Goal: Task Accomplishment & Management: Use online tool/utility

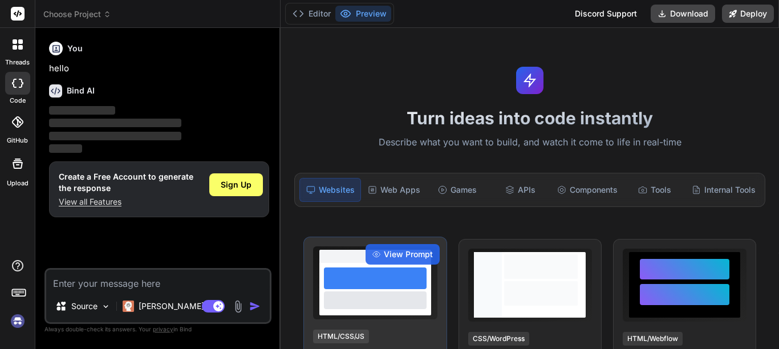
type textarea "x"
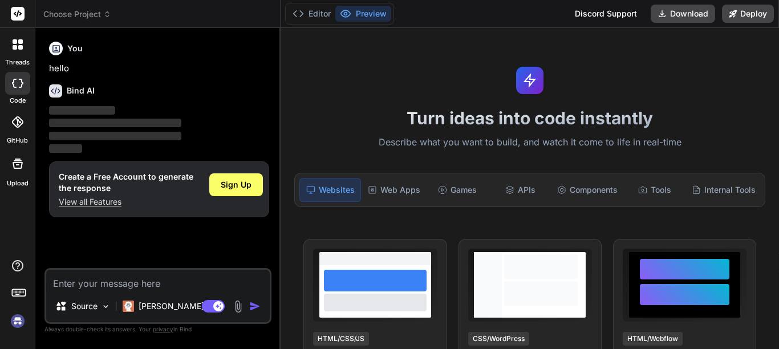
click at [128, 285] on textarea at bounding box center [158, 280] width 224 height 21
click at [139, 283] on textarea at bounding box center [158, 280] width 224 height 21
type textarea "h"
type textarea "x"
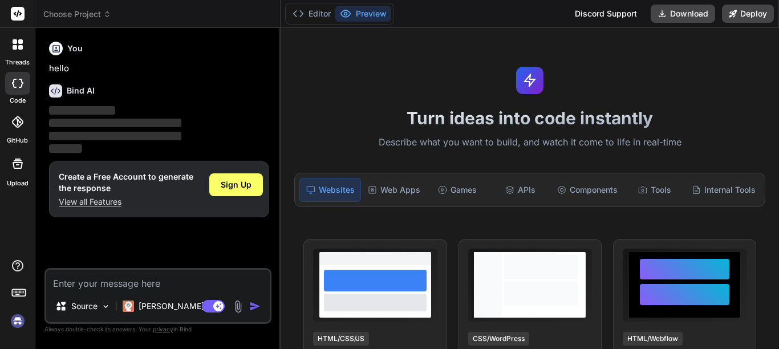
click at [138, 281] on textarea at bounding box center [158, 280] width 224 height 21
type textarea "h"
type textarea "x"
type textarea "ا"
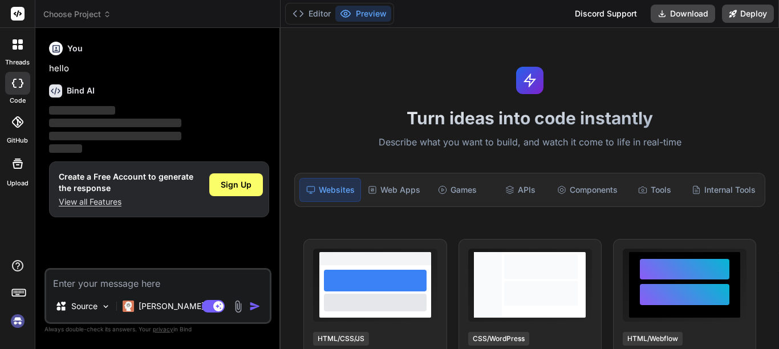
type textarea "x"
type textarea "ان"
type textarea "x"
type textarea "انش"
type textarea "x"
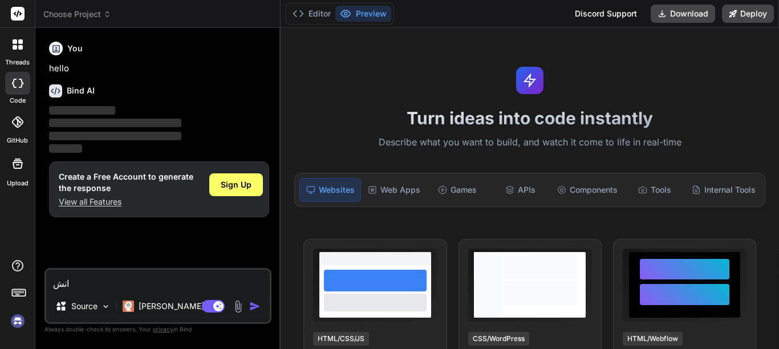
type textarea "انشا"
type textarea "x"
type textarea "انشا"
type textarea "x"
type textarea "انشا ل"
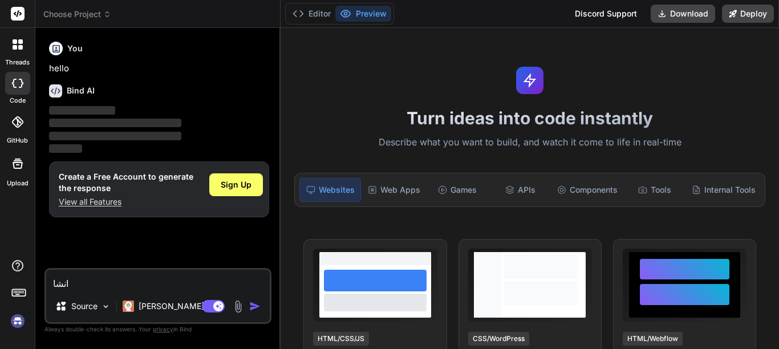
type textarea "x"
type textarea "انشا لي"
type textarea "x"
type textarea "انشا لي"
type textarea "x"
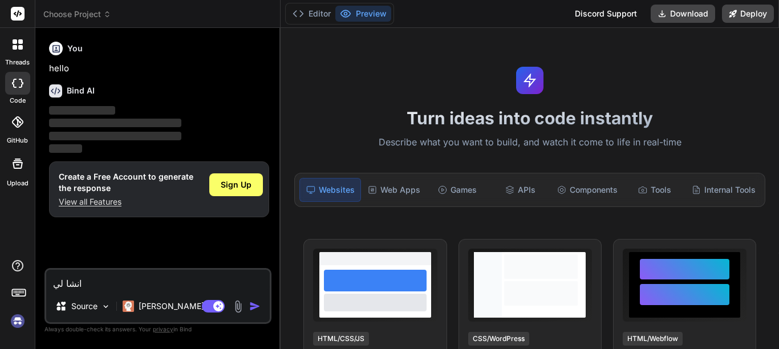
type textarea "انشا لي م"
type textarea "x"
type textarea "انشا لي مو"
type textarea "x"
type textarea "انشا لي موق"
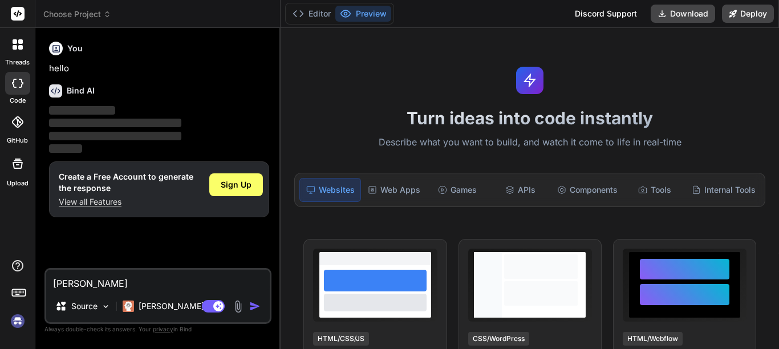
type textarea "x"
type textarea "انشا لي موقع"
type textarea "x"
type textarea "انشا لي موقع"
type textarea "x"
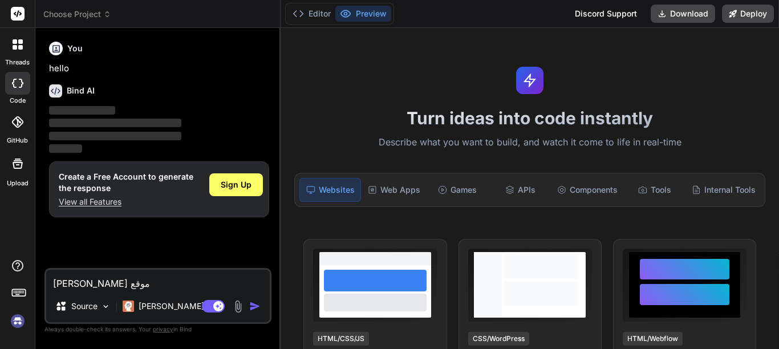
type textarea "انشا لي موقع و"
type textarea "x"
type textarea "انشا لي موقع وا"
type textarea "x"
type textarea "انشا لي موقع واب"
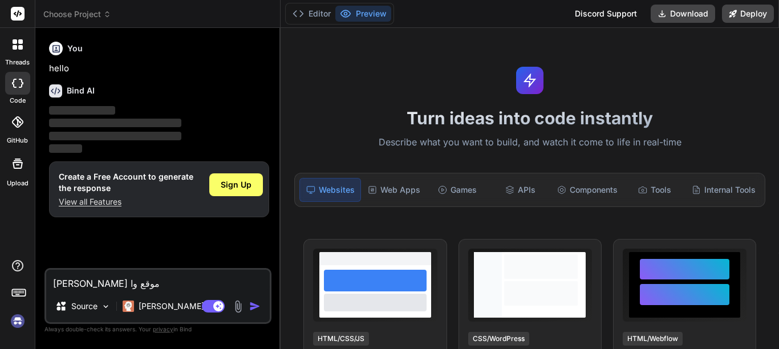
type textarea "x"
type textarea "انشا لي موقع واب"
type textarea "x"
type textarea "انشا لي موقع واب ل"
type textarea "x"
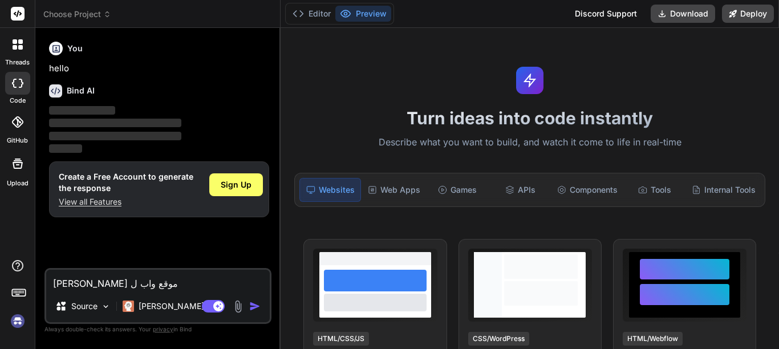
type textarea "انشا لي موقع واب لب"
type textarea "x"
type textarea "انشا لي موقع واب لبي"
type textarea "x"
type textarea "انشا لي موقع واب لبيع"
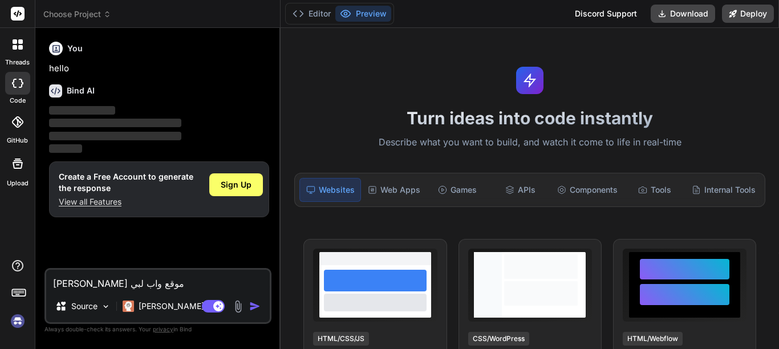
type textarea "x"
type textarea "انشا لي موقع واب لبيع"
type textarea "x"
type textarea "انشا لي موقع واب لبيع ح"
type textarea "x"
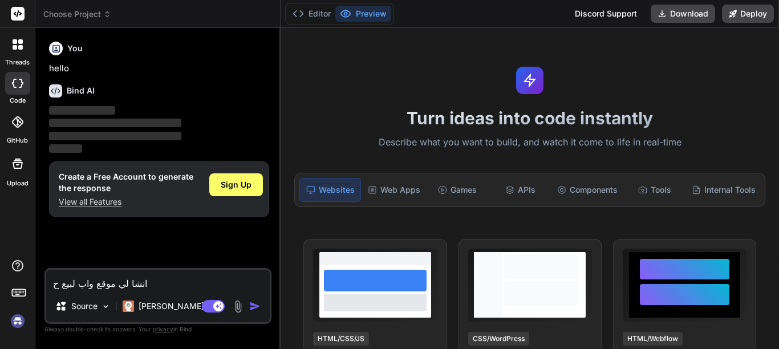
type textarea "انشا لي موقع واب لبيع حو"
type textarea "x"
type textarea "انشا لي موقع واب لبيع حوا"
type textarea "x"
type textarea "انشا لي موقع واب لبيع حواس"
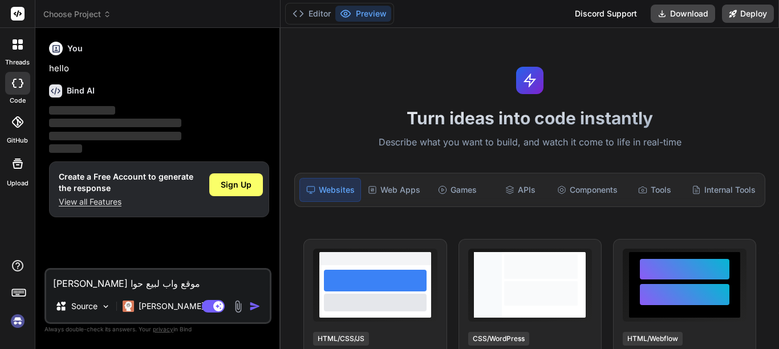
type textarea "x"
type textarea "انشا لي موقع واب لبيع حواسي"
type textarea "x"
type textarea "انشا لي موقع واب لبيع حواسيب"
type textarea "x"
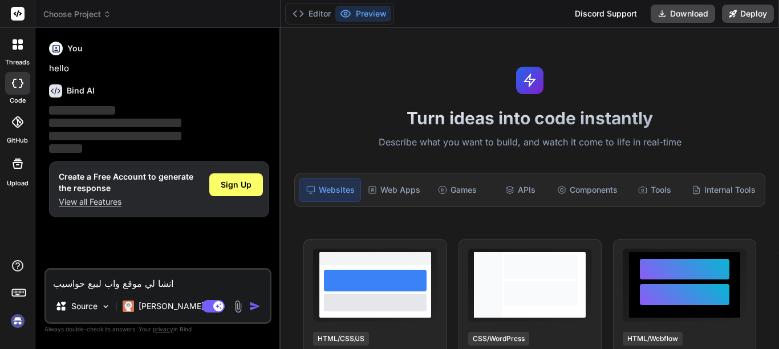
type textarea "انشا لي موقع واب لبيع حواسيب"
type textarea "x"
type textarea "انشا لي موقع واب لبيع حواسيب و"
type textarea "x"
type textarea "انشا لي موقع واب لبيع حواسيب و"
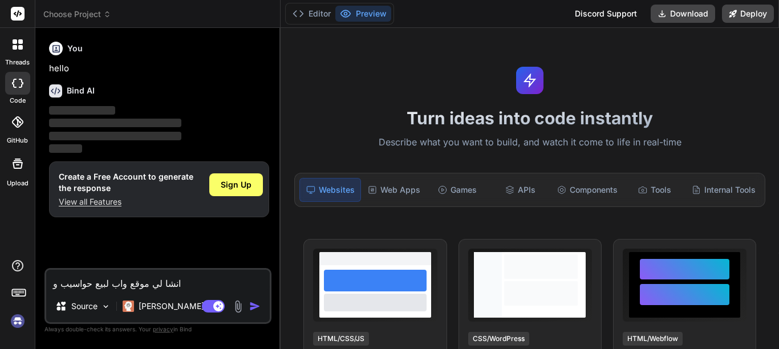
type textarea "x"
type textarea "انشا لي موقع واب لبيع حواسيب و م"
type textarea "x"
type textarea "انشا لي موقع واب لبيع حواسيب و من"
type textarea "x"
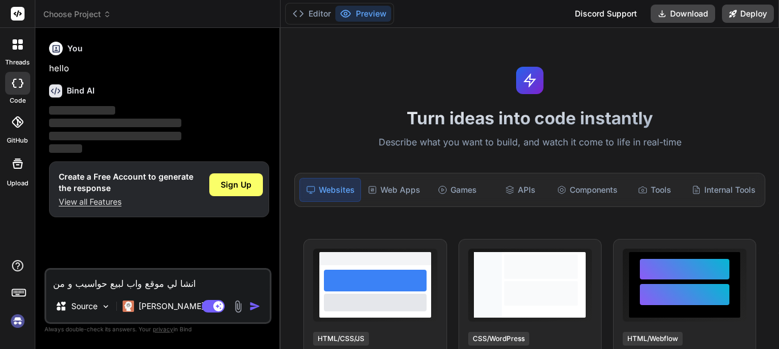
type textarea "انشا لي موقع واب لبيع حواسيب و منت"
type textarea "x"
type textarea "انشا لي موقع واب لبيع حواسيب و منتو"
type textarea "x"
type textarea "انشا لي موقع واب لبيع حواسيب و منتوج"
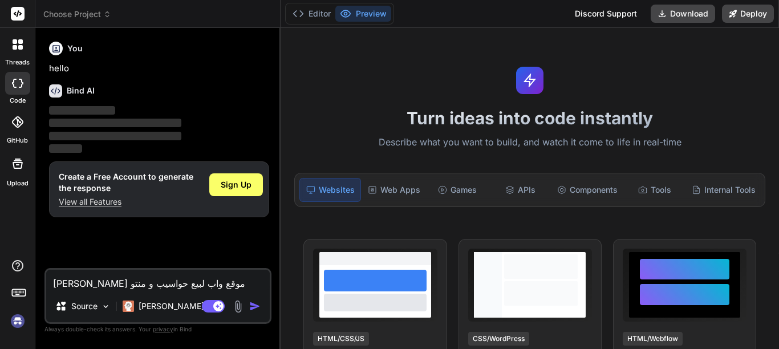
type textarea "x"
type textarea "انشا لي موقع واب لبيع حواسيب و منتوجا"
type textarea "x"
type textarea "انشا لي موقع واب لبيع حواسيب و منتوجات"
type textarea "x"
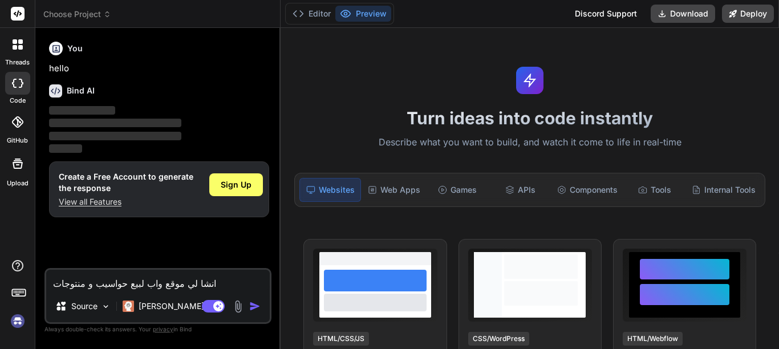
type textarea "انشا لي موقع واب لبيع حواسيب و منتوجات"
type textarea "x"
type textarea "انشا لي موقع واب لبيع حواسيب و منتوجات م"
type textarea "x"
type textarea "انشا لي موقع واب لبيع حواسيب و منتوجات من"
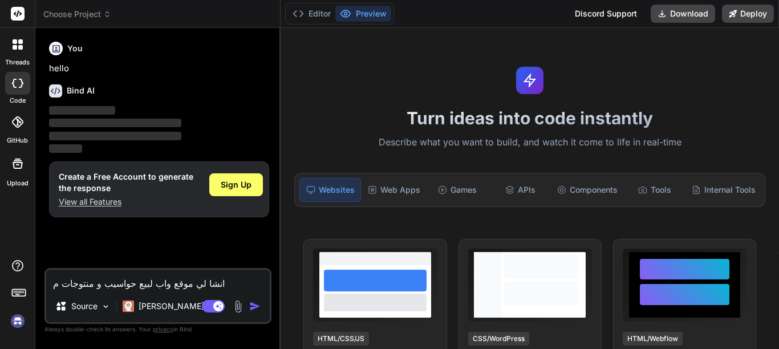
type textarea "x"
type textarea "انشا لي موقع واب لبيع حواسيب و منتوجات م"
type textarea "x"
type textarea "انشا لي موقع واب لبيع حواسيب و منتوجات مت"
type textarea "x"
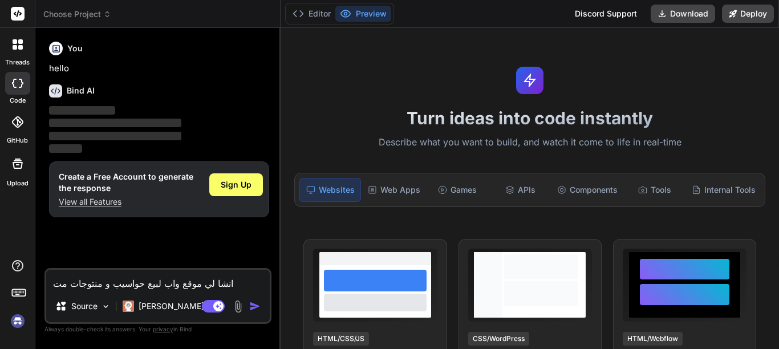
type textarea "انشا لي موقع واب لبيع حواسيب و منتوجات متن"
type textarea "x"
type textarea "انشا لي موقع واب لبيع حواسيب و منتوجات متنو"
type textarea "x"
type textarea "انشا لي موقع واب لبيع حواسيب و منتوجات متنوع"
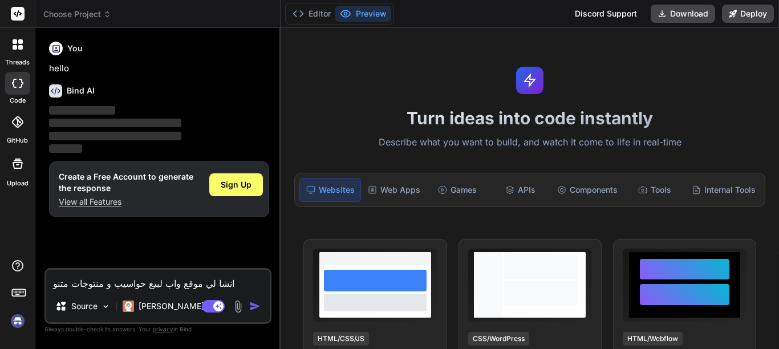
type textarea "x"
type textarea "انشا لي موقع واب لبيع حواسيب و منتوجات متنوعة"
type textarea "x"
type textarea "انشا لي موقع واب لبيع حواسيب و منتوجات متنوعة"
type textarea "x"
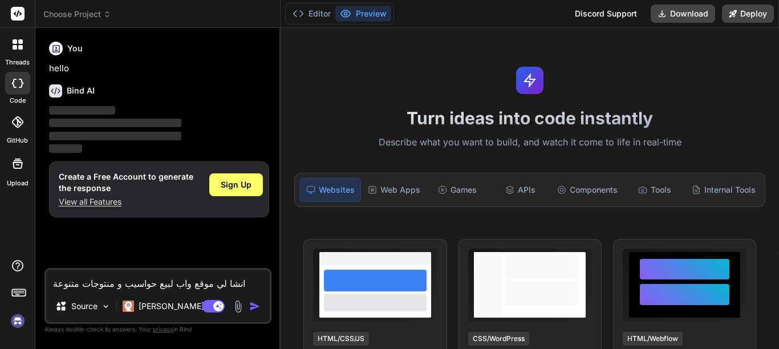
type textarea "انشا لي موقع واب لبيع حواسيب و منتوجات متنوعة م"
type textarea "x"
type textarea "انشا لي موقع واب لبيع حواسيب و منتوجات متنوعة مع"
type textarea "x"
type textarea "انشا لي موقع واب لبيع حواسيب و منتوجات متنوعة مع"
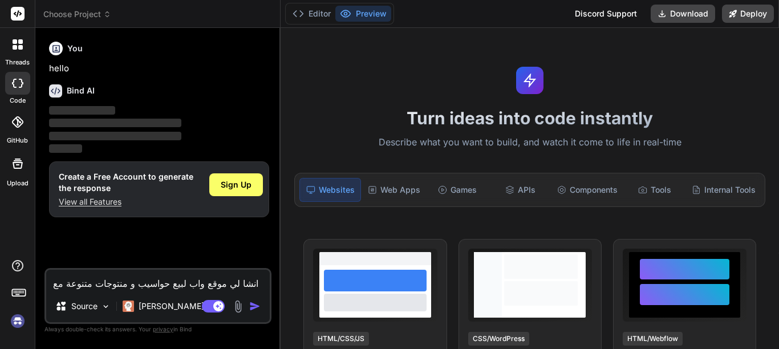
type textarea "x"
type textarea "انشا لي موقع واب لبيع حواسيب و منتوجات متنوعة مع ص"
type textarea "x"
type textarea "انشا لي موقع واب لبيع حواسيب و منتوجات متنوعة مع صف"
type textarea "x"
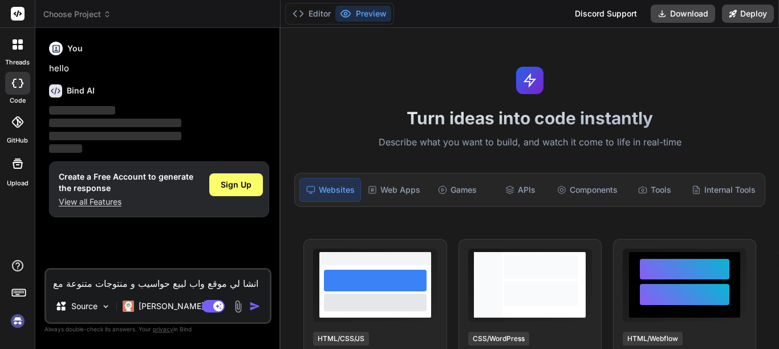
type textarea "انشا لي موقع واب لبيع حواسيب و منتوجات متنوعة مع صفح"
type textarea "x"
type textarea "انشا لي موقع واب لبيع حواسيب و منتوجات متنوعة مع صفحا"
type textarea "x"
type textarea "انشا لي موقع واب لبيع حواسيب و منتوجات متنوعة مع صفحات"
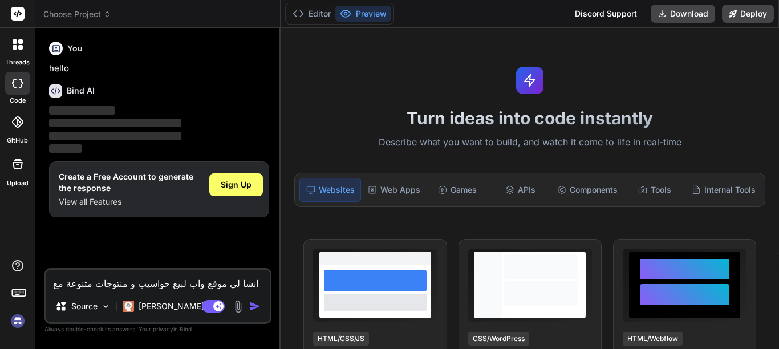
type textarea "x"
type textarea "انشا لي موقع واب لبيع حواسيب و منتوجات متنوعة مع صفحات"
type textarea "x"
type textarea "انشا لي موقع واب لبيع حواسيب و منتوجات متنوعة مع صفحات د"
type textarea "x"
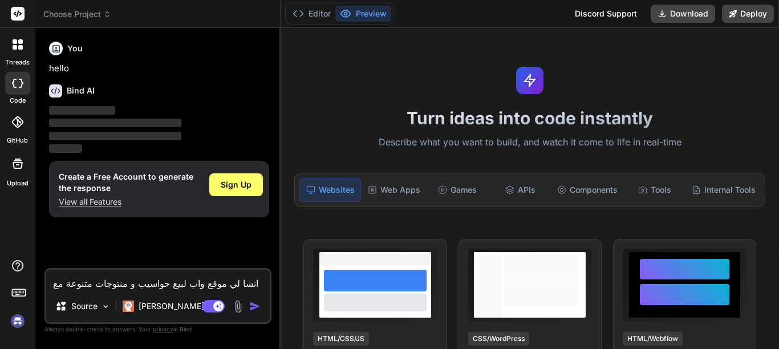
type textarea "انشا لي موقع واب لبيع حواسيب و منتوجات متنوعة مع صفحات دق"
type textarea "x"
type textarea "انشا لي موقع واب لبيع حواسيب و منتوجات متنوعة مع صفحات دقي"
type textarea "x"
type textarea "انشا لي موقع واب لبيع حواسيب و منتوجات متنوعة مع صفحات دقيق"
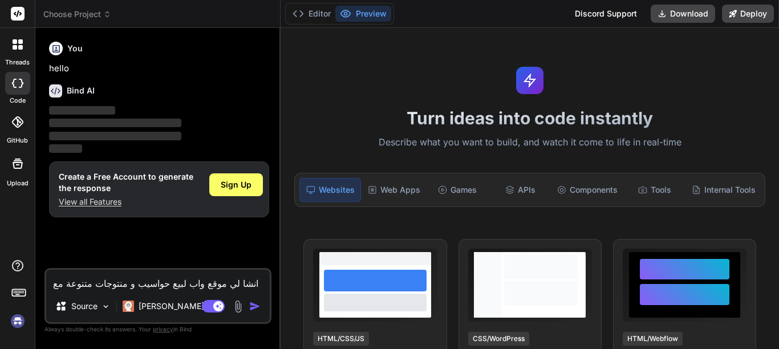
type textarea "x"
type textarea "انشا لي موقع واب لبيع حواسيب و منتوجات متنوعة مع صفحات دقيقو"
type textarea "x"
type textarea "انشا لي موقع واب لبيع حواسيب و منتوجات متنوعة مع صفحات دقيق"
type textarea "x"
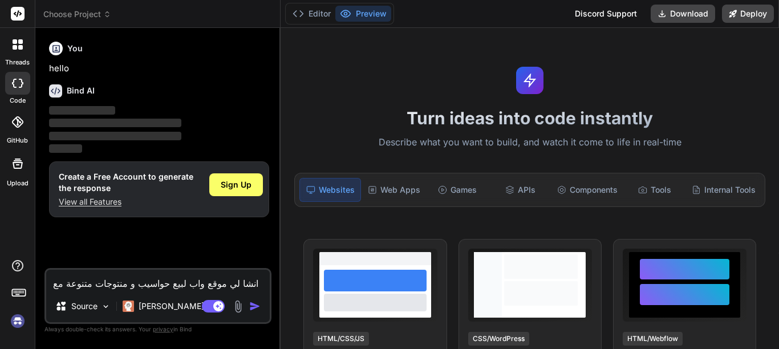
type textarea "انشا لي موقع واب لبيع حواسيب و منتوجات متنوعة مع صفحات دقيقة"
type textarea "x"
type textarea "انشا لي موقع واب لبيع حواسيب و منتوجات متنوعة مع صفحات دقيقة"
type textarea "x"
type textarea "انشا لي موقع واب لبيع حواسيب و منتوجات متنوعة مع صفحات دقيقة و"
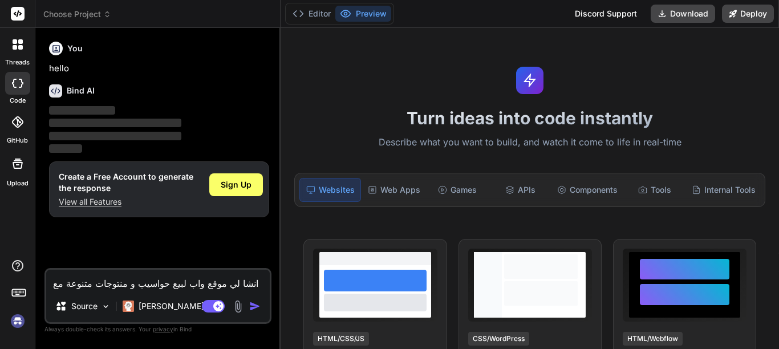
type textarea "x"
type textarea "انشا لي موقع واب لبيع حواسيب و منتوجات متنوعة مع صفحات دقيقة و"
type textarea "x"
type textarea "انشا لي موقع واب لبيع حواسيب و منتوجات متنوعة مع صفحات دقيقة و ح"
type textarea "x"
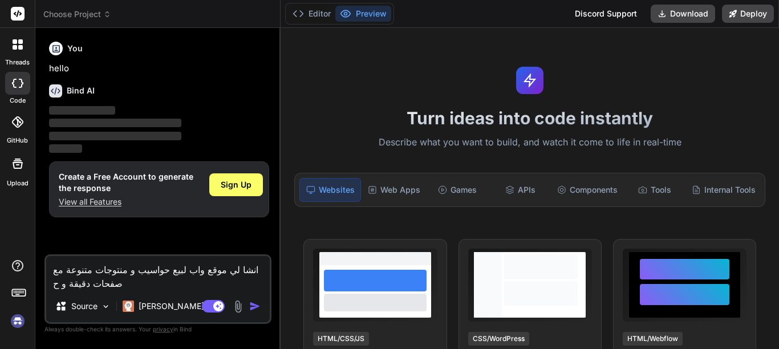
type textarea "انشا لي موقع واب لبيع حواسيب و منتوجات متنوعة مع صفحات دقيقة و حد"
type textarea "x"
type textarea "انشا لي موقع واب لبيع حواسيب و منتوجات متنوعة مع صفحات دقيقة و حدي"
type textarea "x"
type textarea "انشا لي موقع واب لبيع حواسيب و منتوجات متنوعة مع صفحات دقيقة و حديث"
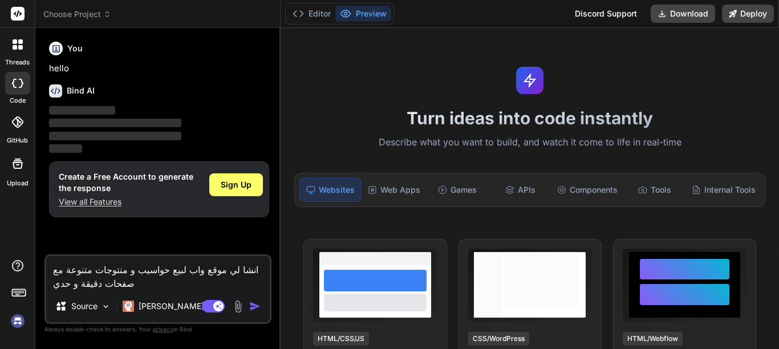
type textarea "x"
type textarea "انشا لي موقع واب لبيع حواسيب و منتوجات متنوعة مع صفحات دقيقة و حديثة"
type textarea "x"
type textarea "انشا لي موقع واب لبيع حواسيب و منتوجات متنوعة مع صفحات دقيقة و حديثة"
type textarea "x"
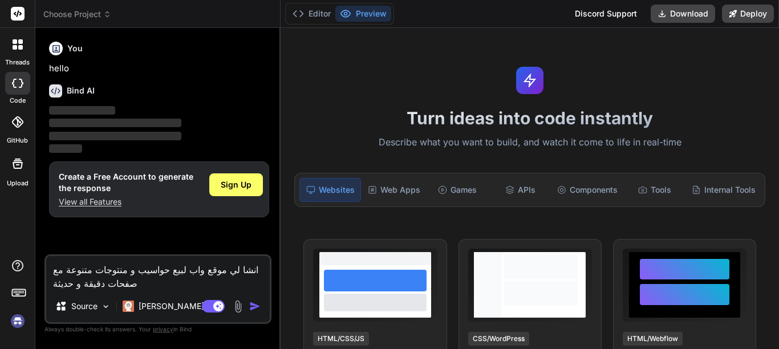
type textarea "انشا لي موقع واب لبيع حواسيب و منتوجات متنوعة مع صفحات دقيقة و حديثة"
type textarea "x"
type textarea "انشا لي موقع واب لبيع حواسيب و منتوجات متنوعة مع صفحات دقيقة و حديثة ت"
type textarea "x"
type textarea "انشا لي موقع واب لبيع حواسيب و منتوجات متنوعة مع صفحات دقيقة و حديثة تك"
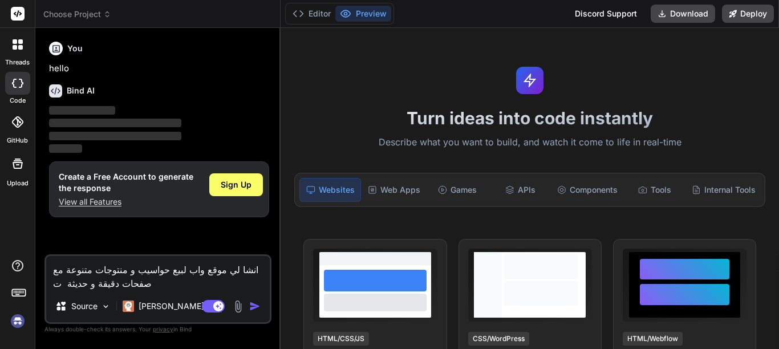
type textarea "x"
type textarea "انشا لي موقع واب لبيع حواسيب و منتوجات متنوعة مع صفحات دقيقة و حديثة تكو"
type textarea "x"
type textarea "انشا لي موقع واب لبيع حواسيب و منتوجات متنوعة مع صفحات دقيقة و حديثة تكون"
type textarea "x"
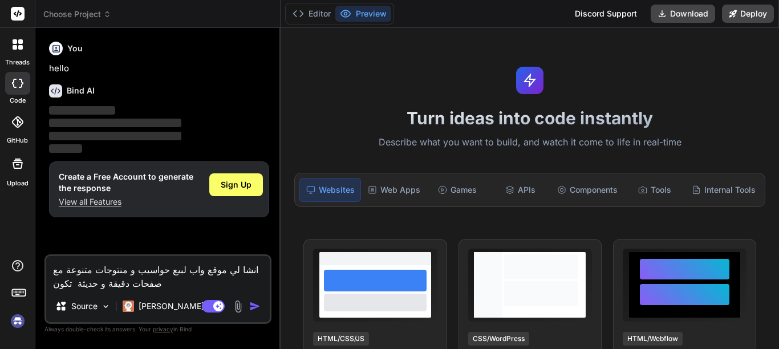
type textarea "انشا لي موقع واب لبيع حواسيب و منتوجات متنوعة مع صفحات دقيقة و حديثة تكون"
type textarea "x"
type textarea "انشا لي موقع واب لبيع حواسيب و منتوجات متنوعة مع صفحات دقيقة و حديثة تكون م"
type textarea "x"
type textarea "انشا لي موقع واب لبيع حواسيب و منتوجات متنوعة مع صفحات دقيقة و حديثة تكون مو"
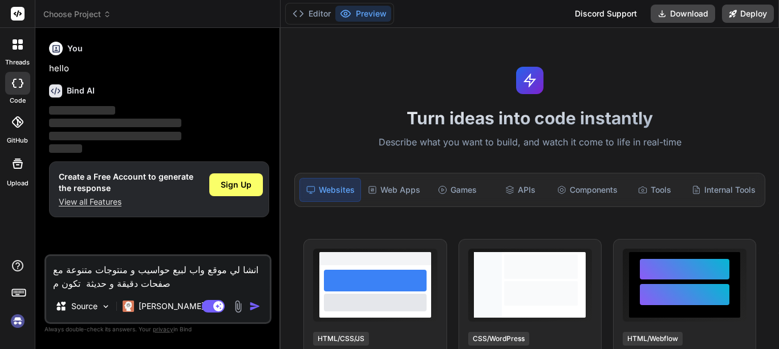
type textarea "x"
type textarea "انشا لي موقع واب لبيع حواسيب و منتوجات متنوعة مع صفحات دقيقة و حديثة تكون موا"
type textarea "x"
type textarea "انشا لي موقع واب لبيع حواسيب و منتوجات متنوعة مع صفحات دقيقة و حديثة تكون مواك"
type textarea "x"
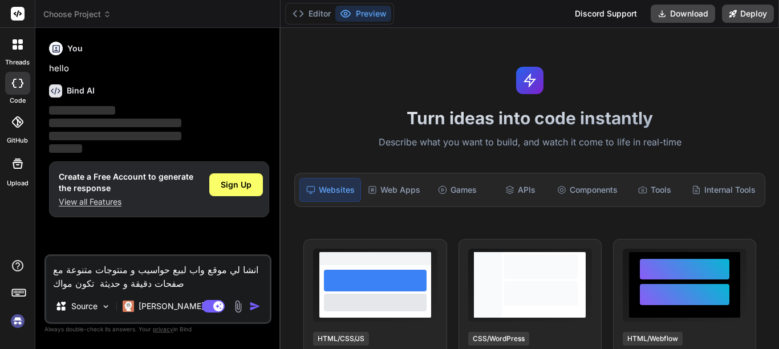
type textarea "انشا لي موقع واب لبيع حواسيب و منتوجات متنوعة مع صفحات دقيقة و حديثة تكون مواكب"
type textarea "x"
type textarea "انشا لي موقع واب لبيع حواسيب و منتوجات متنوعة مع صفحات دقيقة و حديثة تكون مواكب"
type textarea "x"
type textarea "انشا لي موقع واب لبيع حواسيب و منتوجات متنوعة مع صفحات دقيقة و حديثة تكون مواكب…"
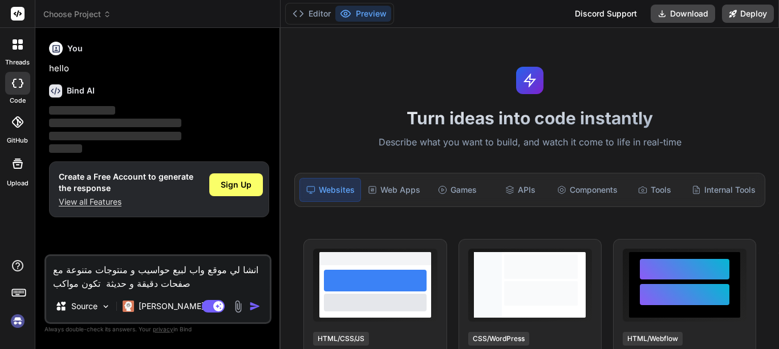
type textarea "x"
type textarea "انشا لي موقع واب لبيع حواسيب و منتوجات متنوعة مع صفحات دقيقة و حديثة تكون مواكب…"
type textarea "x"
type textarea "انشا لي موقع واب لبيع حواسيب و منتوجات متنوعة مع صفحات دقيقة و حديثة تكون مواكب…"
type textarea "x"
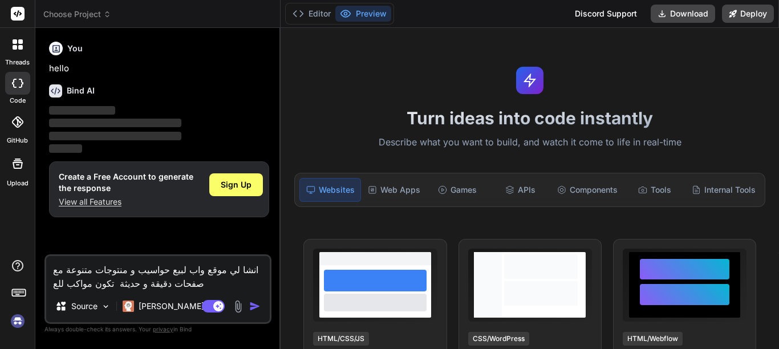
type textarea "انشا لي موقع واب لبيع حواسيب و منتوجات متنوعة مع صفحات دقيقة و حديثة تكون مواكب…"
type textarea "x"
type textarea "انشا لي موقع واب لبيع حواسيب و منتوجات متنوعة مع صفحات دقيقة و حديثة تكون مواكب…"
type textarea "x"
type textarea "انشا لي موقع واب لبيع حواسيب و منتوجات متنوعة مع صفحات دقيقة و حديثة تكون مواكب…"
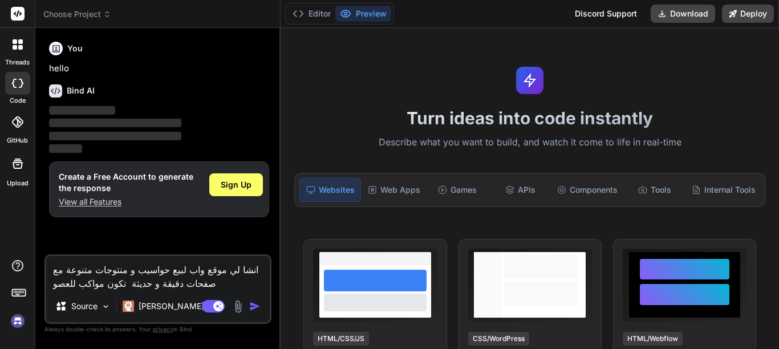
type textarea "x"
type textarea "انشا لي موقع واب لبيع حواسيب و منتوجات متنوعة مع صفحات دقيقة و حديثة تكون مواكب…"
type textarea "x"
type textarea "انشا لي موقع واب لبيع حواسيب و منتوجات متنوعة مع صفحات دقيقة و حديثة تكون مواكب…"
type textarea "x"
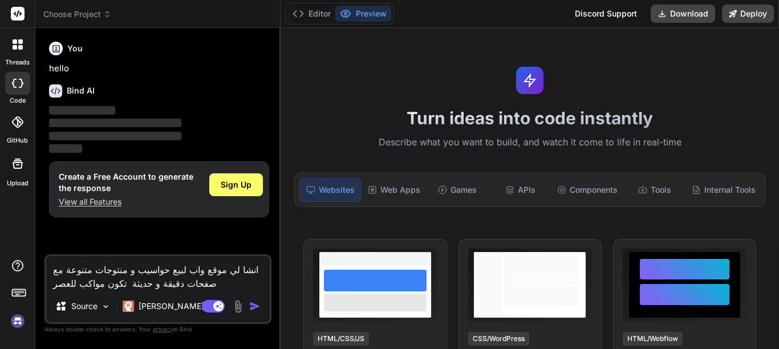
type textarea "انشا لي موقع واب لبيع حواسيب و منتوجات متنوعة مع صفحات دقيقة و حديثة تكون مواكب…"
type textarea "x"
type textarea "انشا لي موقع واب لبيع حواسيب و منتوجات متنوعة مع صفحات دقيقة و حديثة تكون مواكب…"
type textarea "x"
type textarea "انشا لي موقع واب لبيع حواسيب و منتوجات متنوعة مع صفحات دقيقة و حديثة تكون مواكب…"
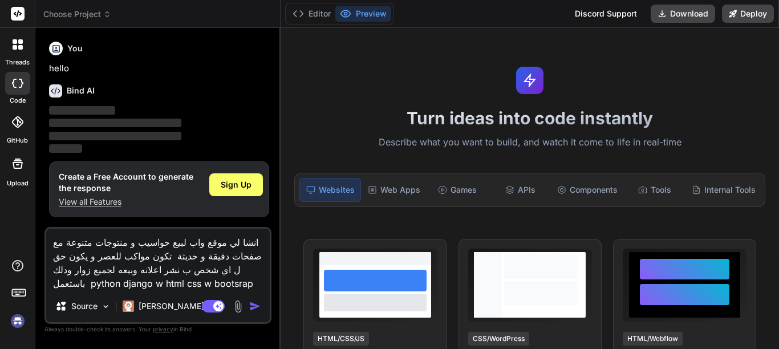
click at [143, 283] on textarea "انشا لي موقع واب لبيع حواسيب و منتوجات متنوعة مع صفحات دقيقة و حديثة تكون مواكب…" at bounding box center [158, 260] width 224 height 62
click at [256, 305] on img "button" at bounding box center [254, 306] width 11 height 11
click at [252, 306] on img "button" at bounding box center [254, 306] width 11 height 11
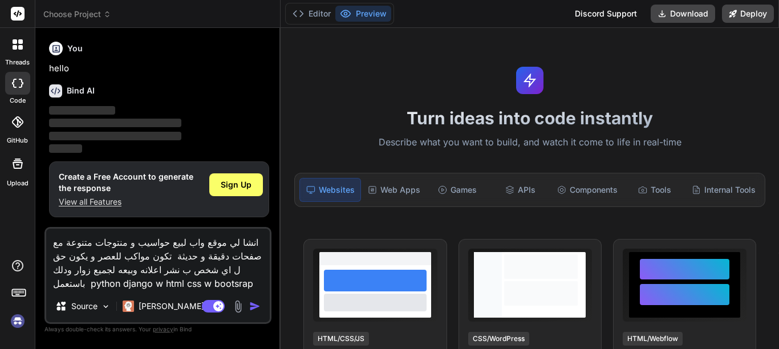
click at [146, 286] on textarea "انشا لي موقع واب لبيع حواسيب و منتوجات متنوعة مع صفحات دقيقة و حديثة تكون مواكب…" at bounding box center [158, 260] width 224 height 62
click at [248, 186] on span "Sign Up" at bounding box center [236, 184] width 31 height 11
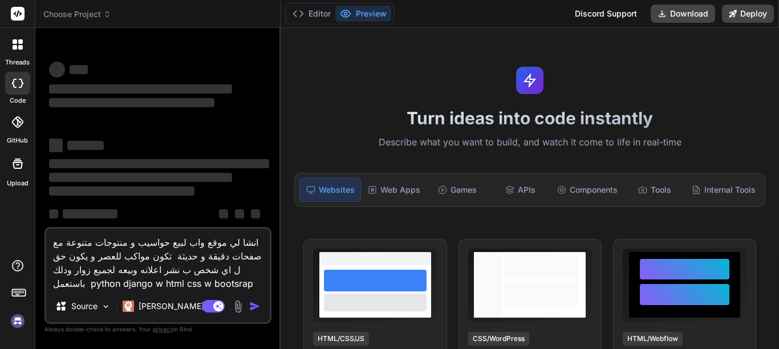
scroll to position [22, 0]
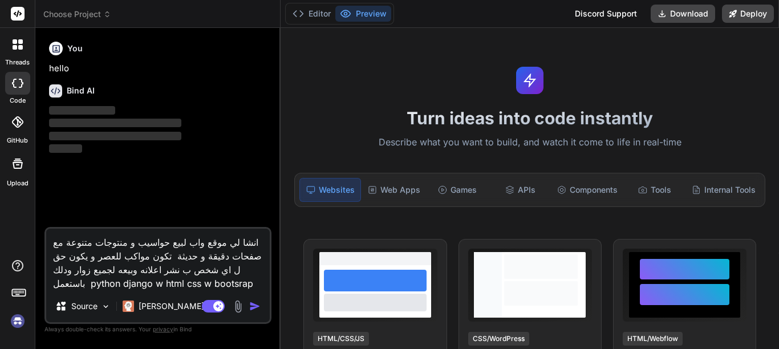
click at [254, 306] on img "button" at bounding box center [254, 306] width 11 height 11
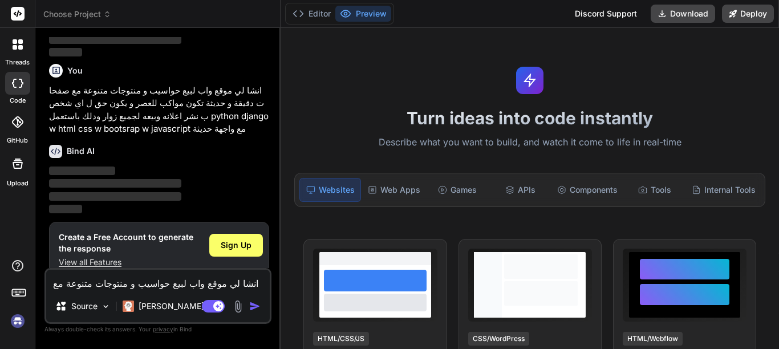
scroll to position [112, 0]
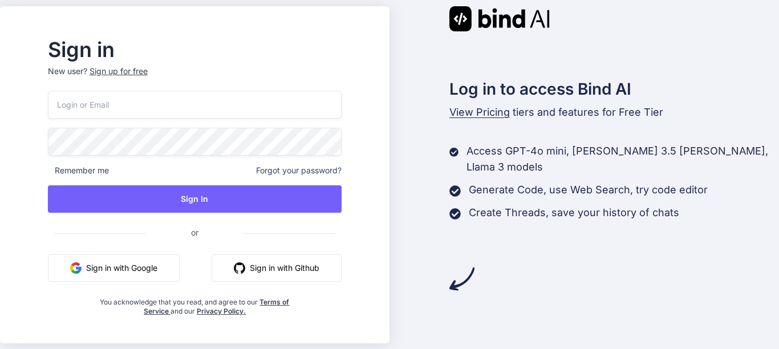
click at [145, 274] on button "Sign in with Google" at bounding box center [114, 267] width 132 height 27
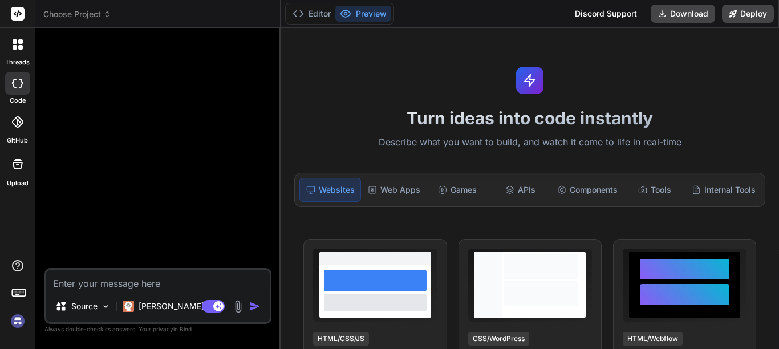
type textarea "x"
click at [95, 282] on textarea at bounding box center [158, 280] width 224 height 21
type textarea "انشا لي موقع واب لبيع حواسيب و منتوجات متنوعة مع صفحات دقيقة و حديثة تكون مواكب…"
type textarea "x"
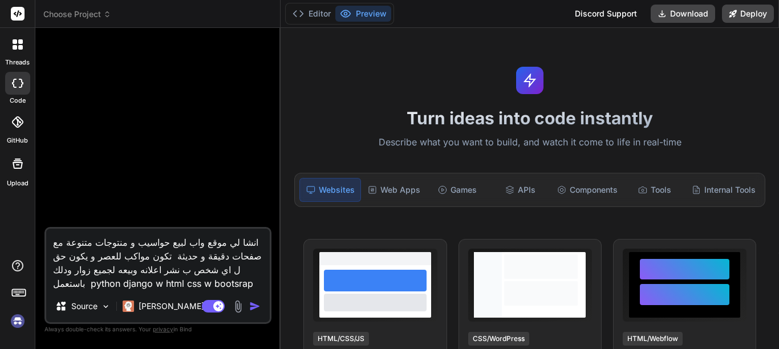
type textarea "انشا لي موقع واب لبيع حواسيب و منتوجات متنوعة مع صفحات دقيقة و حديثة تكون مواكب…"
click at [253, 305] on img "button" at bounding box center [254, 306] width 11 height 11
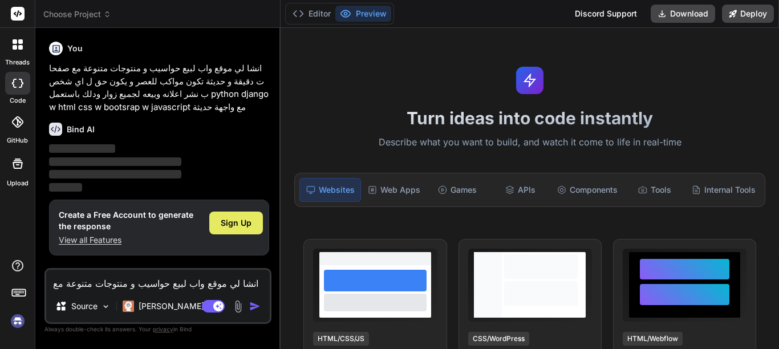
click at [224, 222] on span "Sign Up" at bounding box center [236, 222] width 31 height 11
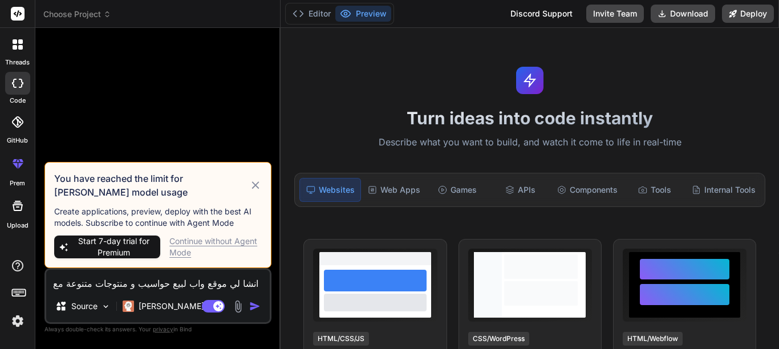
click at [131, 242] on span "Start 7-day trial for Premium" at bounding box center [114, 247] width 84 height 23
type textarea "x"
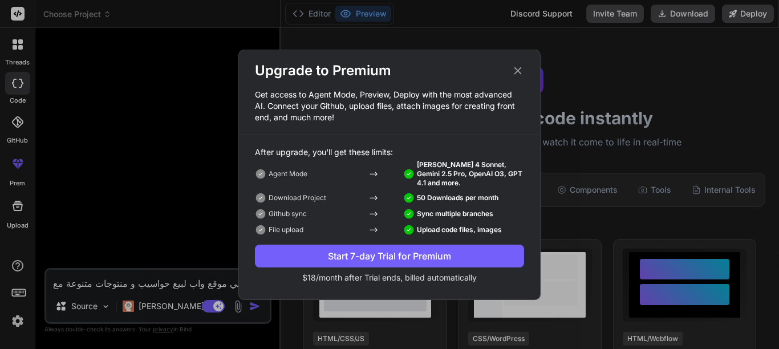
click at [372, 250] on div "Start 7-day Trial for Premium" at bounding box center [389, 256] width 269 height 14
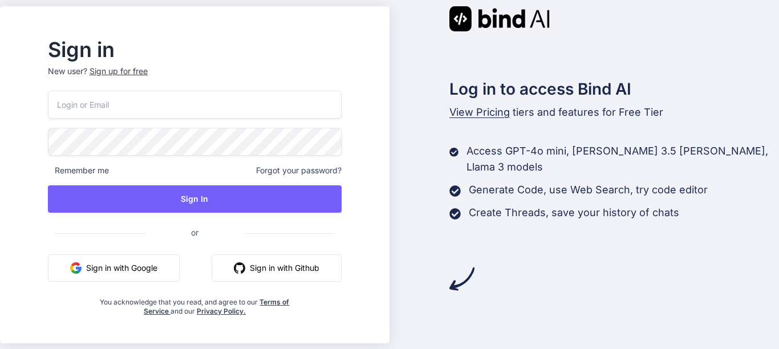
click at [127, 265] on button "Sign in with Google" at bounding box center [114, 267] width 132 height 27
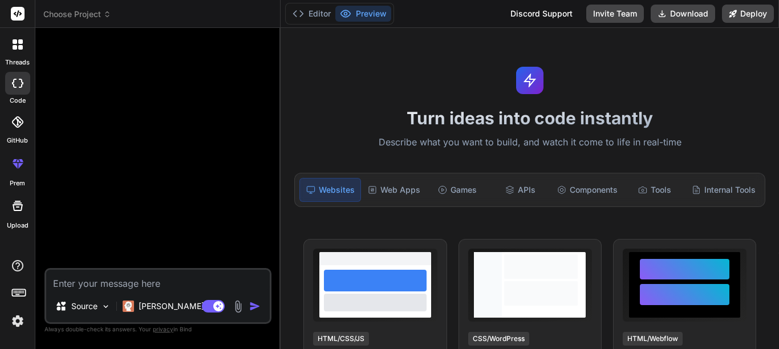
click at [90, 283] on textarea at bounding box center [158, 280] width 224 height 21
type textarea "x"
type textarea "انشا لي موقع واب لبيع حواسيب و منتوجات متنوعة مع صفحات دقيقة و حديثة تكون مواكب…"
type textarea "x"
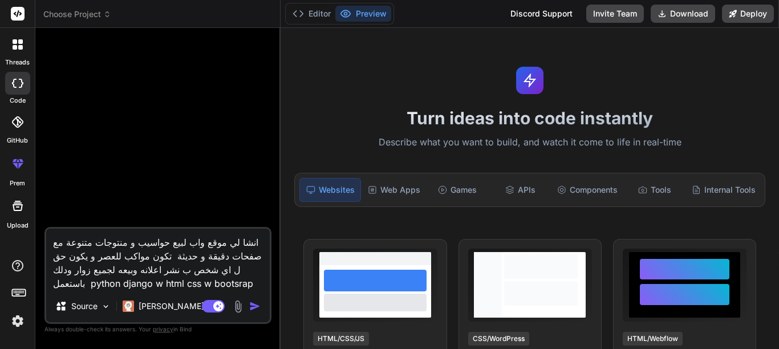
type textarea "انشا لي موقع واب لبيع حواسيب و منتوجات متنوعة مع صفحات دقيقة و حديثة تكون مواكب…"
click at [253, 302] on img "button" at bounding box center [254, 306] width 11 height 11
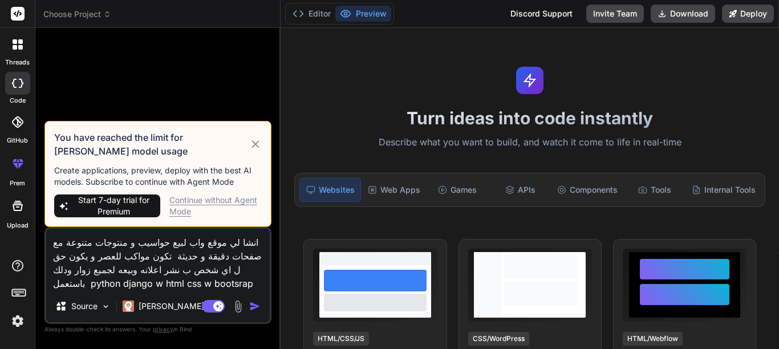
click at [217, 202] on div "Continue without Agent Mode" at bounding box center [215, 205] width 92 height 23
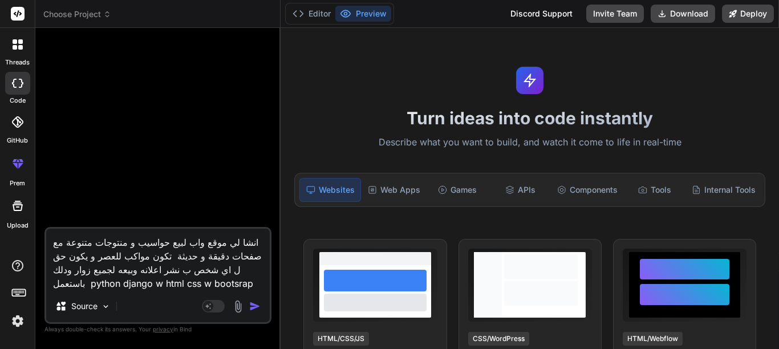
click at [257, 306] on img "button" at bounding box center [254, 306] width 11 height 11
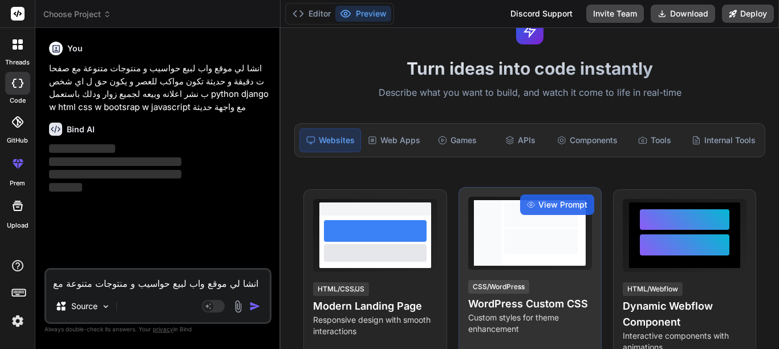
scroll to position [114, 0]
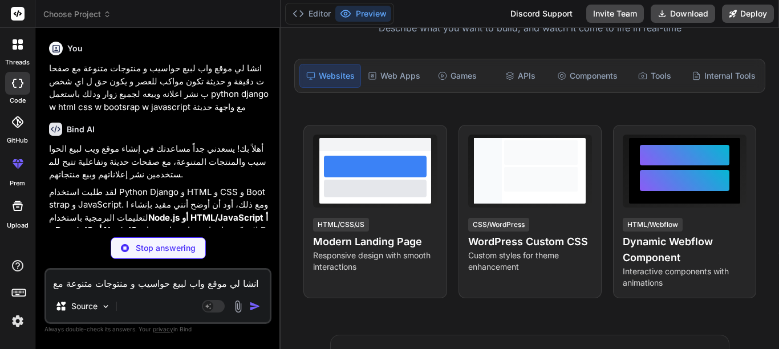
type textarea "x"
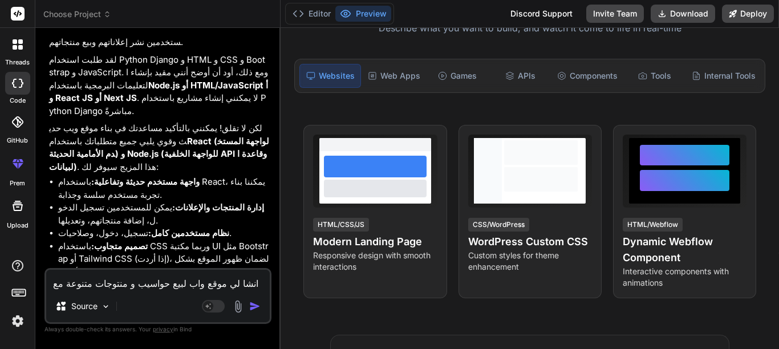
scroll to position [149, 0]
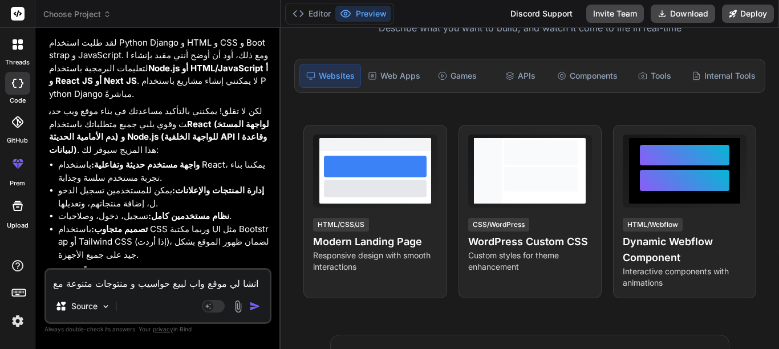
click at [139, 278] on textarea "انشا لي موقع واب لبيع حواسيب و منتوجات متنوعة مع صفحات دقيقة و حديثة تكون مواكب…" at bounding box center [158, 280] width 224 height 21
type textarea "ن"
type textarea "x"
type textarea "نع"
type textarea "x"
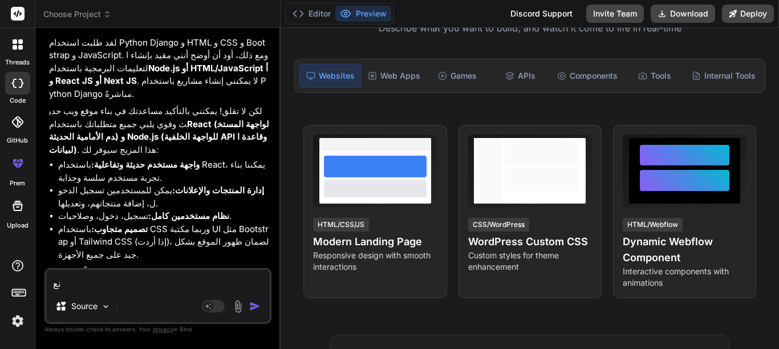
type textarea "نعم"
type textarea "x"
type textarea "نعم"
type textarea "x"
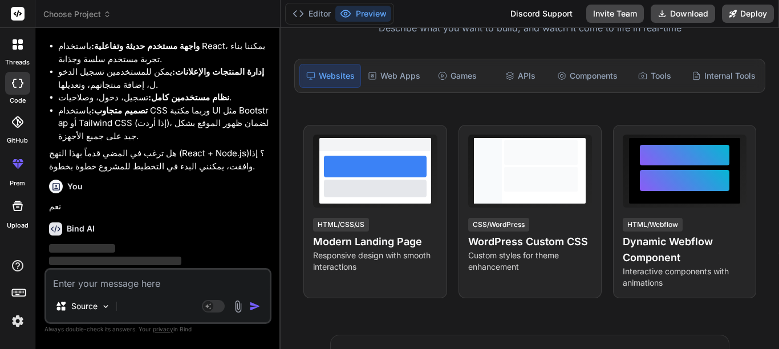
scroll to position [268, 0]
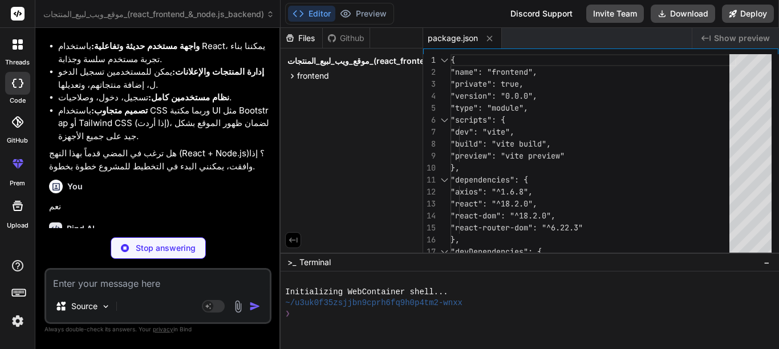
type textarea "x"
type textarea "<div id="root"></div> <script type="module" src="/src/main.jsx"></script> </bod…"
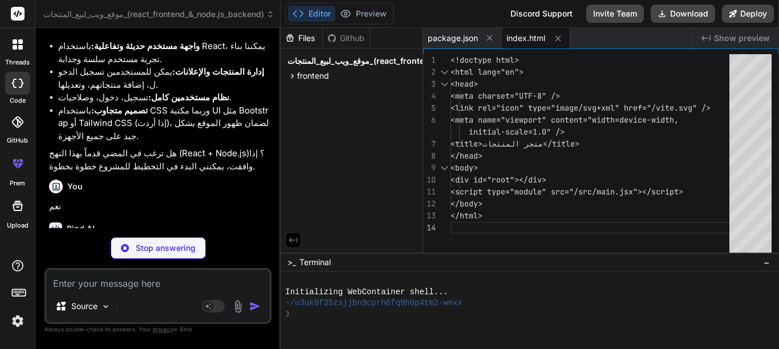
type textarea "x"
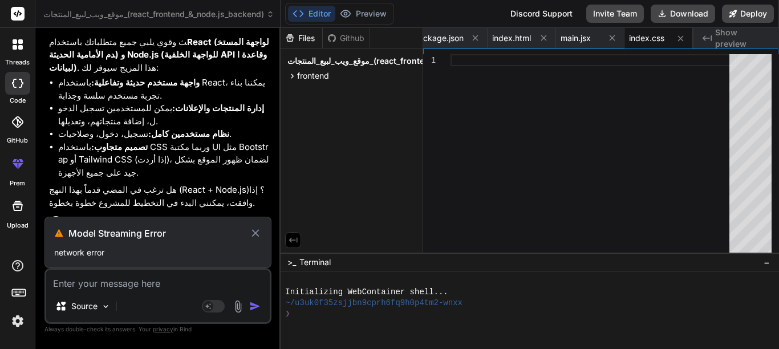
scroll to position [239, 0]
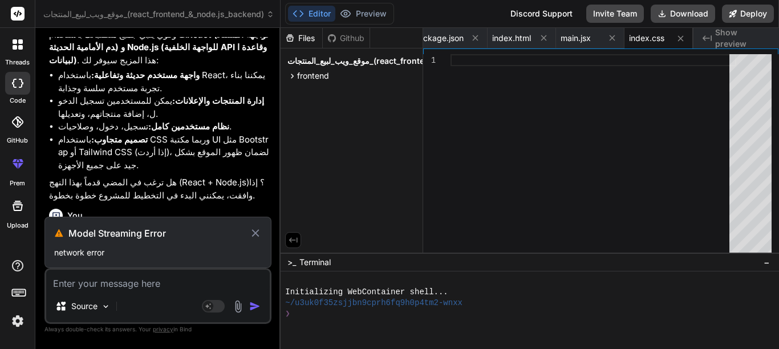
click at [252, 231] on icon at bounding box center [255, 233] width 13 height 14
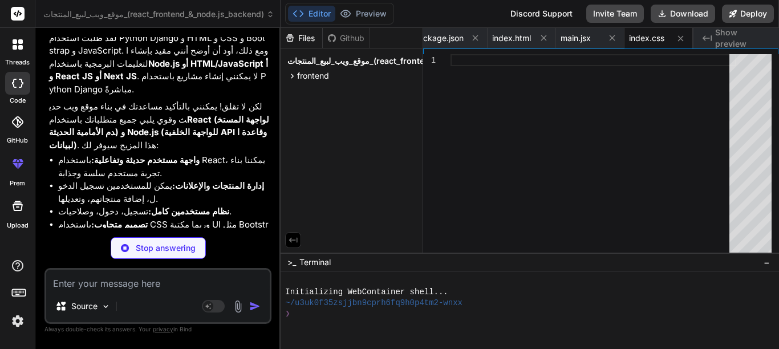
scroll to position [228, 0]
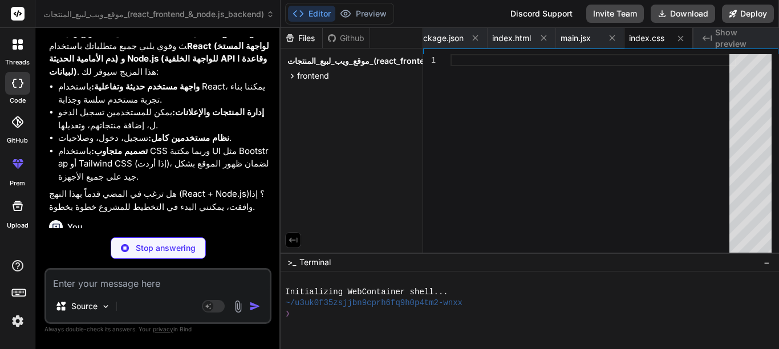
click at [143, 283] on textarea at bounding box center [158, 280] width 224 height 21
click at [107, 302] on img at bounding box center [106, 307] width 10 height 10
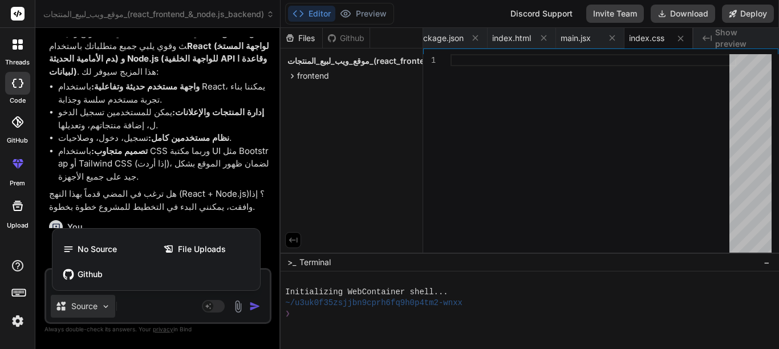
click at [107, 301] on div at bounding box center [389, 174] width 779 height 349
type textarea "x"
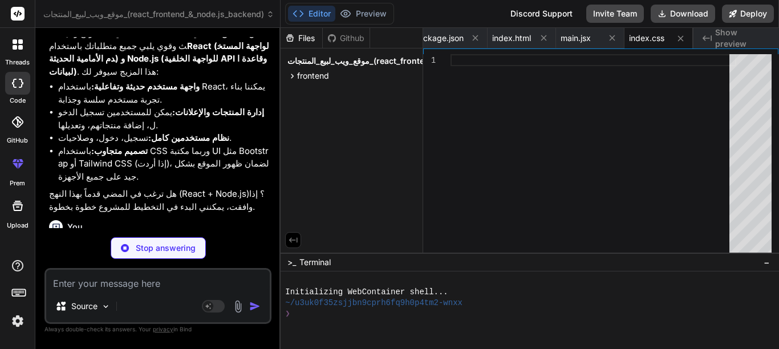
click at [137, 287] on textarea at bounding box center [158, 280] width 224 height 21
type textarea "ن"
type textarea "x"
type textarea "نع"
type textarea "x"
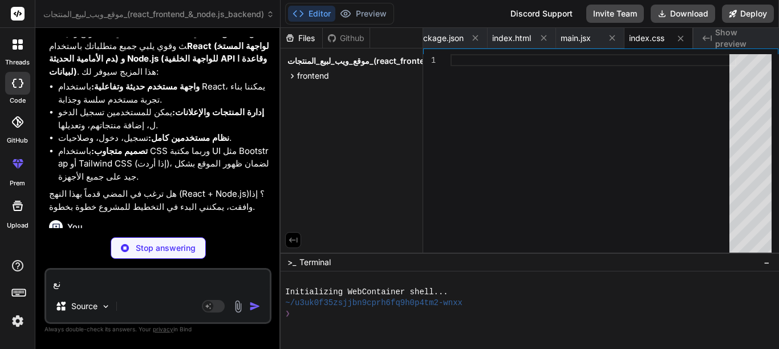
type textarea "نعم"
type textarea "x"
type textarea "نعم"
type textarea "x"
type textarea "نعم"
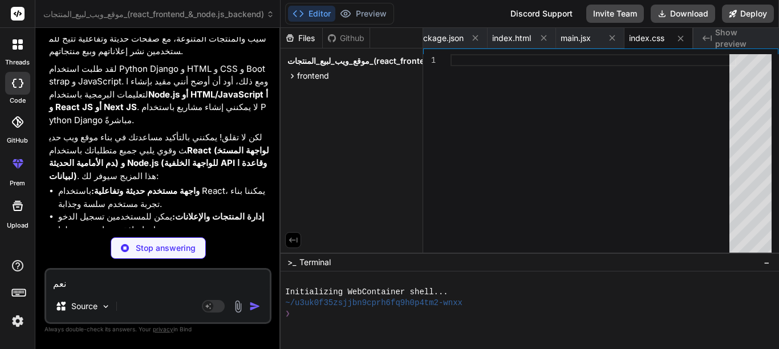
scroll to position [113, 0]
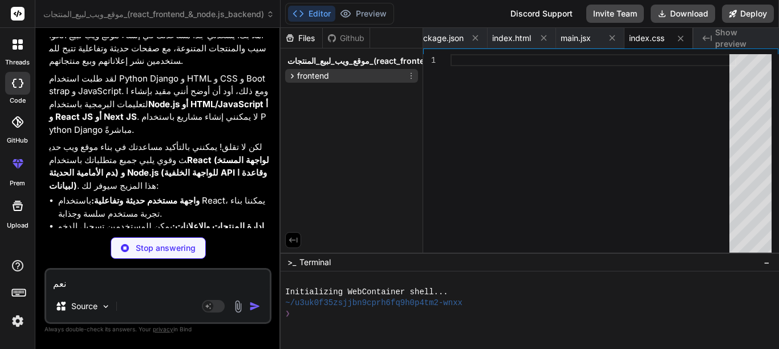
click at [307, 79] on span "frontend" at bounding box center [313, 75] width 32 height 11
click at [306, 79] on span "frontend" at bounding box center [313, 75] width 32 height 11
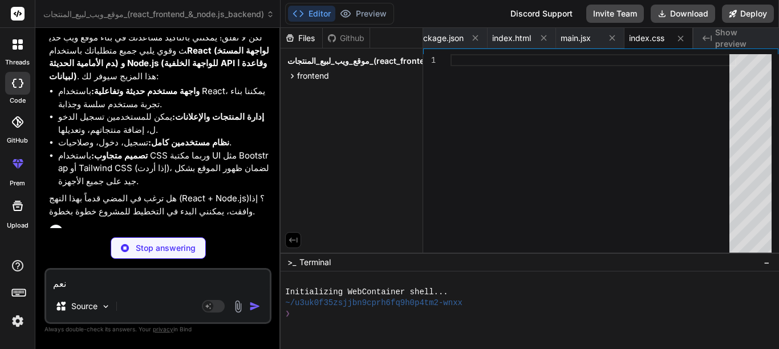
scroll to position [228, 0]
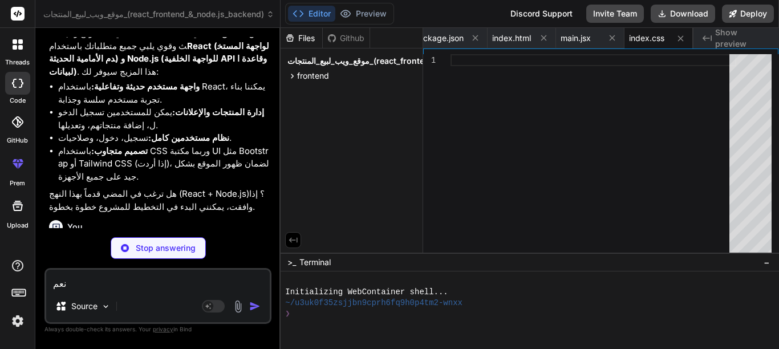
click at [179, 247] on p "Stop answering" at bounding box center [166, 247] width 60 height 11
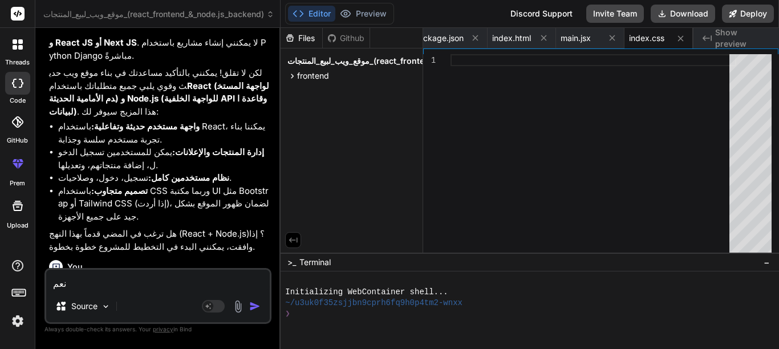
click at [118, 282] on textarea "نعم" at bounding box center [158, 280] width 224 height 21
click at [253, 301] on img "button" at bounding box center [254, 306] width 11 height 11
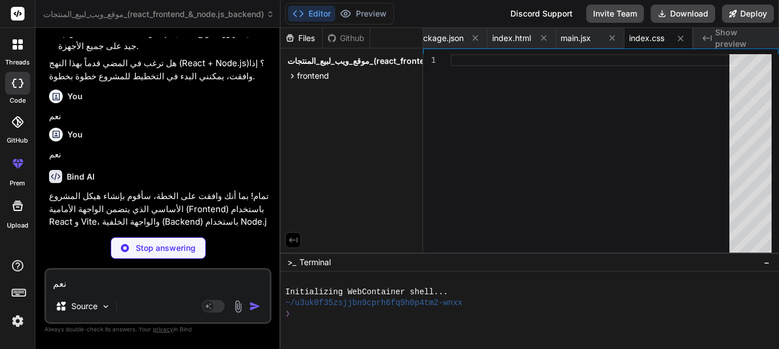
scroll to position [438, 0]
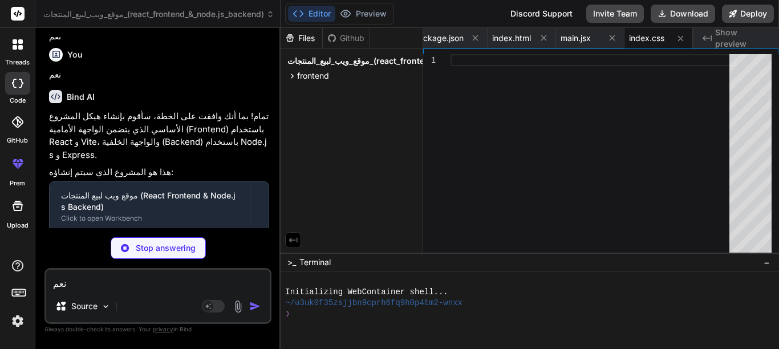
type textarea "x"
type textarea ""eslint": "^8.57.0", "eslint-plugin-react": "^7.34.1", "eslint-plugin-react-hoo…"
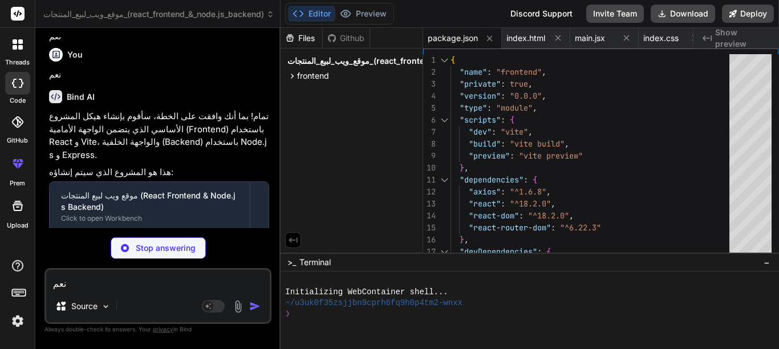
type textarea "x"
type textarea "<div id="root"></div> <script type="module" src="/src/main.jsx"></script> </bod…"
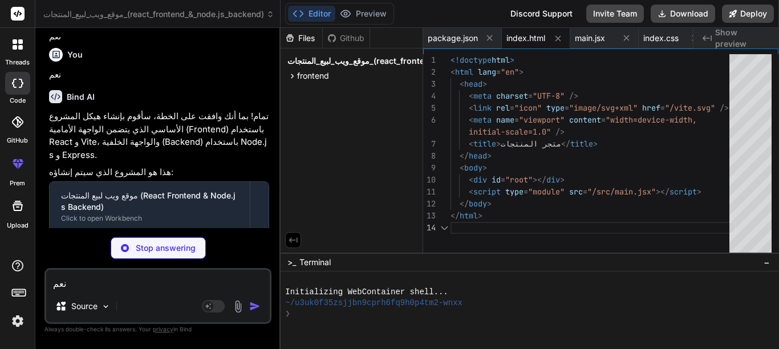
type textarea "x"
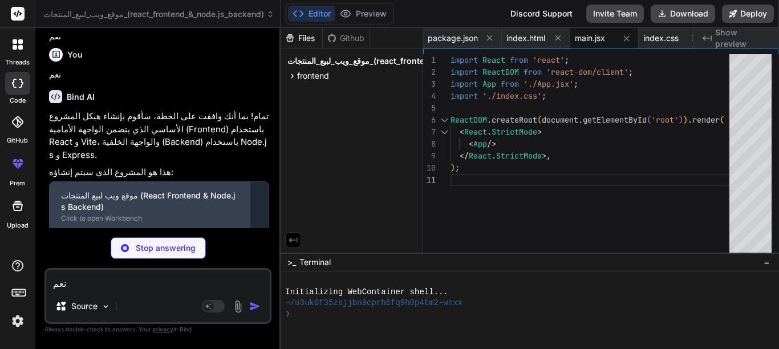
scroll to position [491, 0]
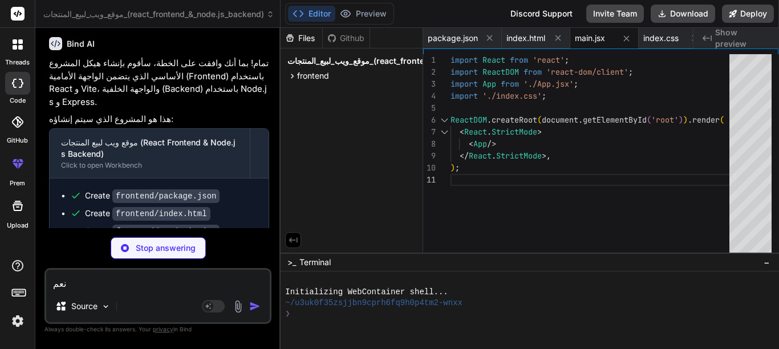
type textarea "x"
type textarea "box-shadow: 0 -2px 4px rgba(0, 0, 0, 0.1); } .footer p { margin: 0; font-size: …"
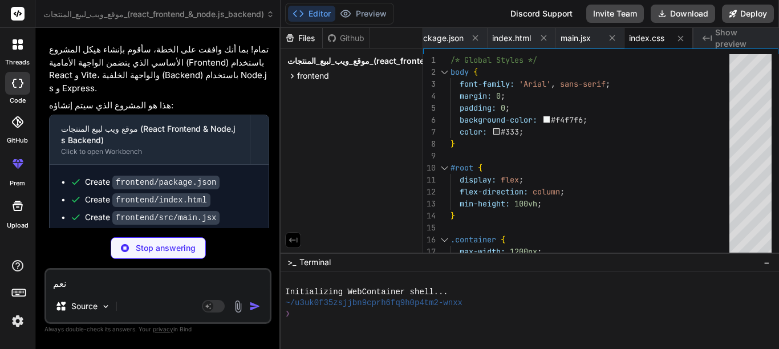
scroll to position [509, 0]
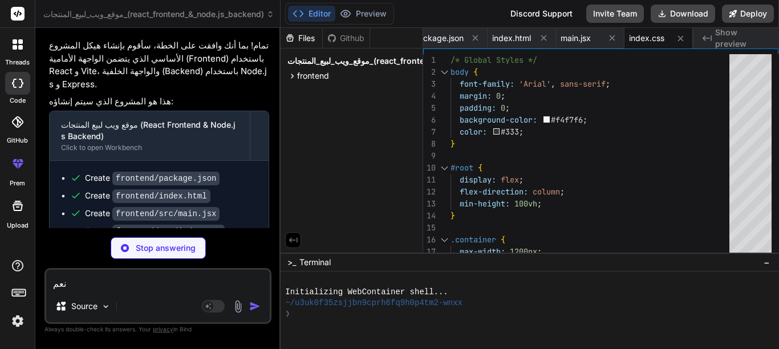
type textarea "x"
type textarea "</main> <Footer /> </Router> ); } export default App;"
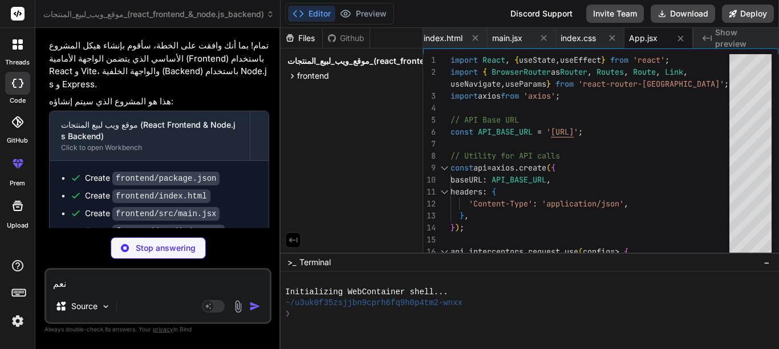
type textarea "x"
type textarea "}, "devDependencies": { "nodemon": "^3.1.0" } }"
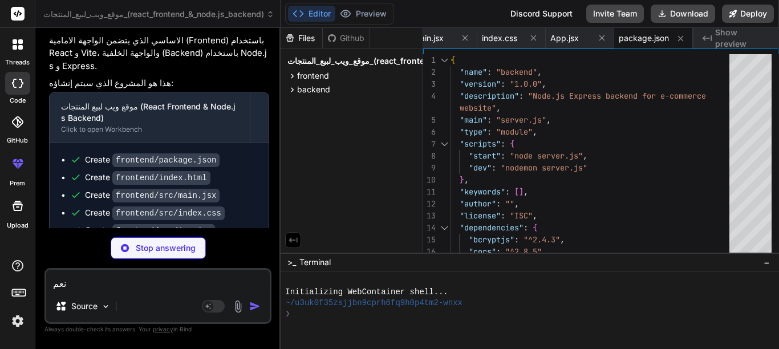
scroll to position [544, 0]
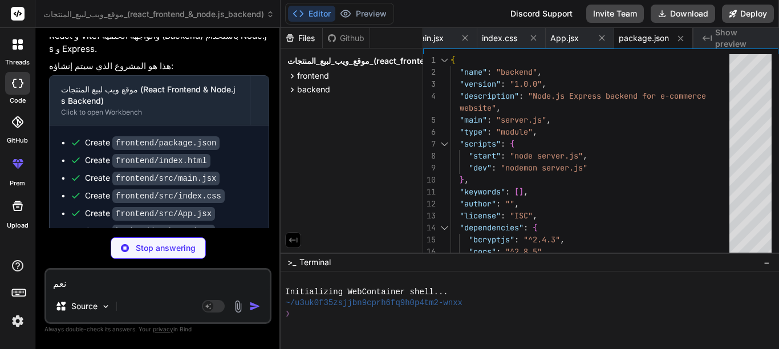
type textarea "x"
type textarea "`); });"
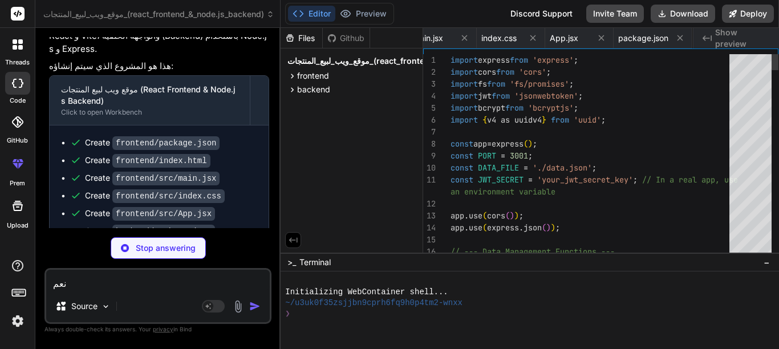
scroll to position [0, 299]
type textarea "x"
type textarea "{ "users": [], "products": [] }"
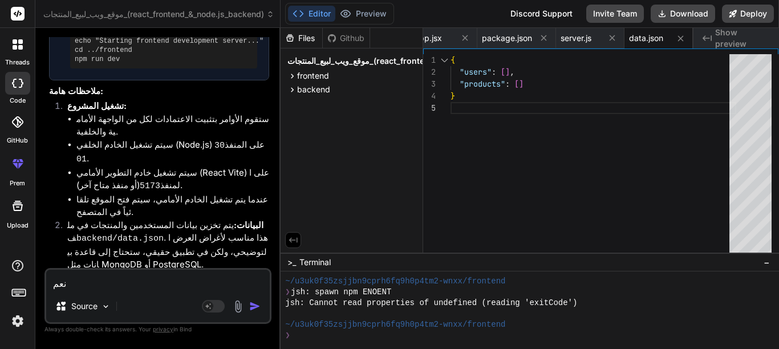
scroll to position [939, 0]
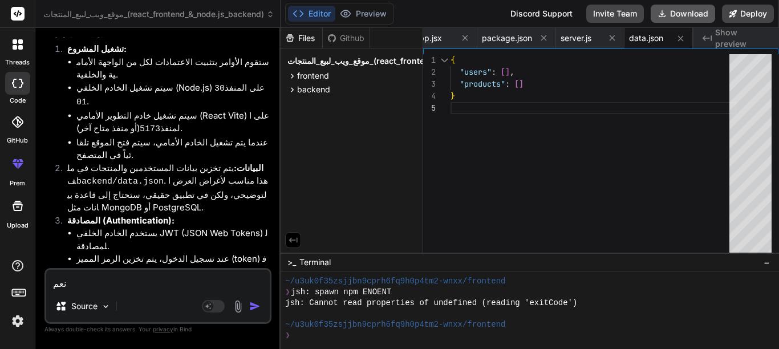
click at [677, 17] on button "Download" at bounding box center [683, 14] width 64 height 18
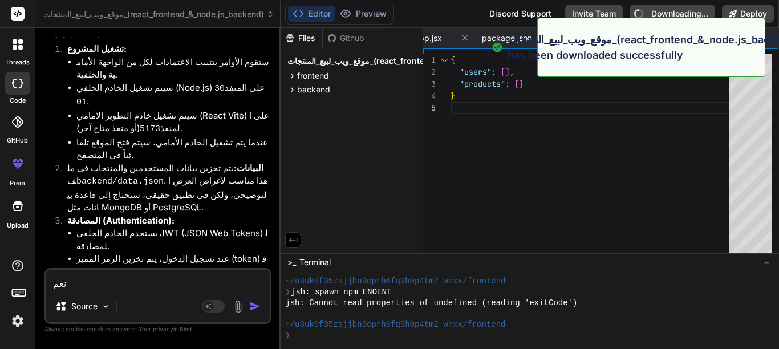
type textarea "x"
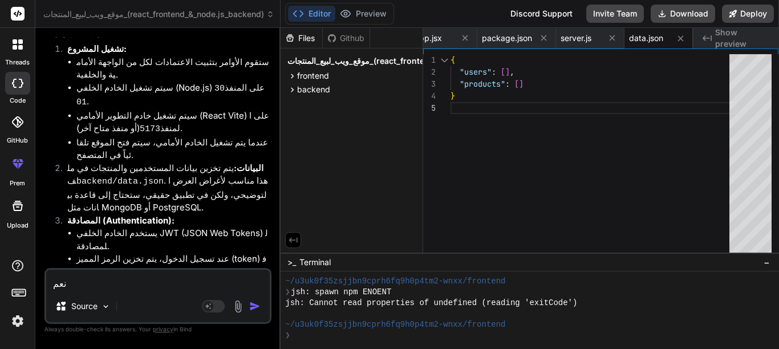
click at [168, 287] on textarea "نعم" at bounding box center [158, 280] width 224 height 21
type textarea "و"
type textarea "x"
type textarea "ول"
type textarea "x"
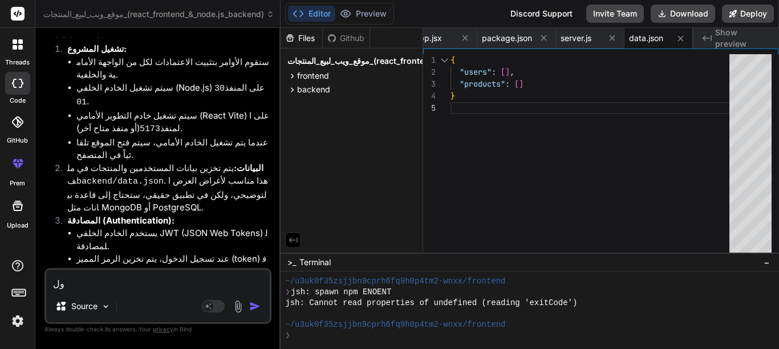
type textarea "ولك"
type textarea "x"
type textarea "ولكن"
type textarea "x"
type textarea "ولكن"
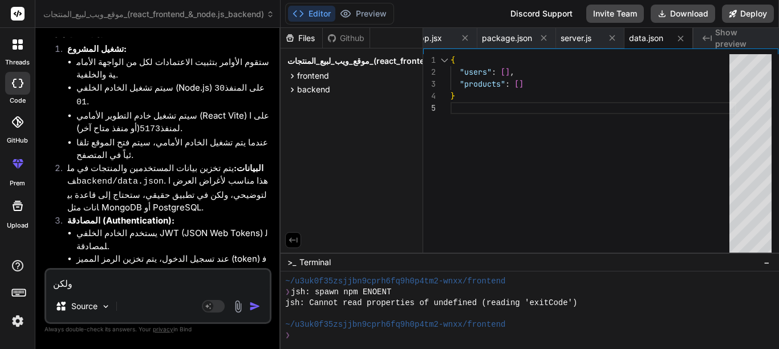
type textarea "x"
type textarea "ولكن ا"
type textarea "x"
type textarea "ولكن ان"
type textarea "x"
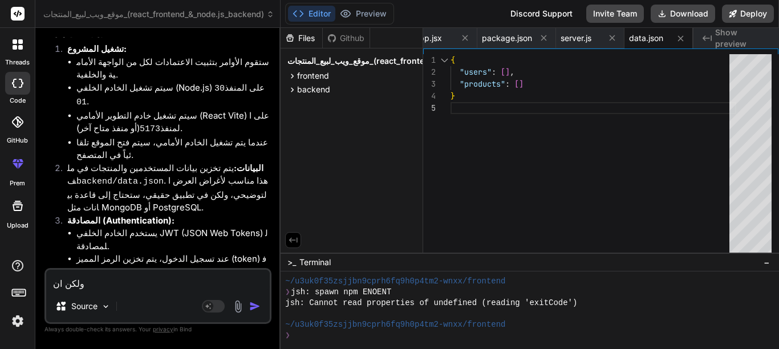
type textarea "ولكن انا"
type textarea "x"
type textarea "ولكن انا"
type textarea "x"
type textarea "ولكن انا ا"
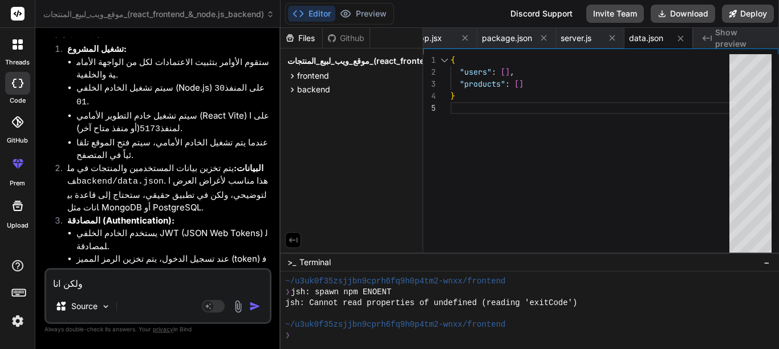
type textarea "x"
type textarea "ولكن انا اؤ"
type textarea "x"
type textarea "ولكن انا ا"
type textarea "x"
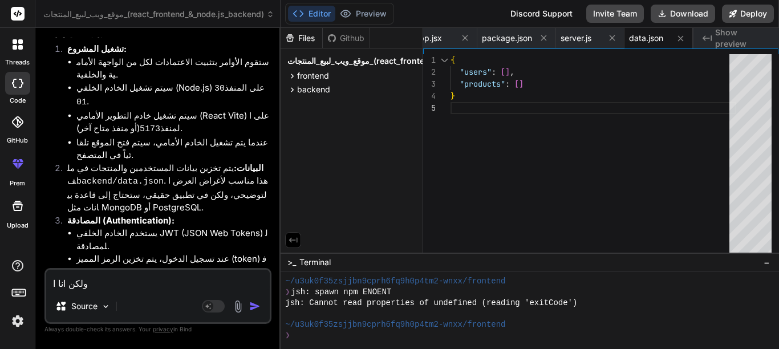
type textarea "ولكن انا ار"
type textarea "x"
type textarea "ولكن انا اري"
type textarea "x"
type textarea "ولكن انا اريد"
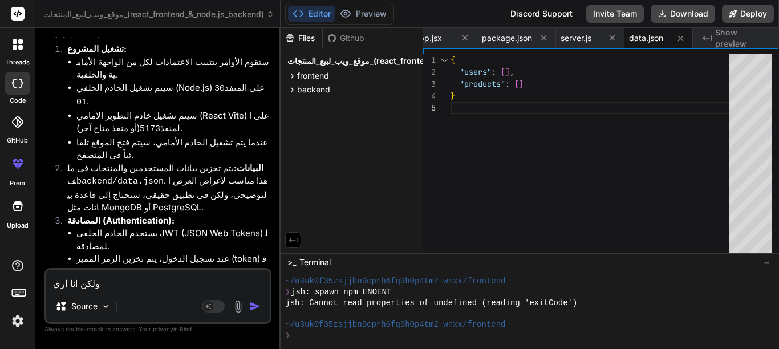
type textarea "x"
type textarea "ولكن انا اريده"
type textarea "x"
type textarea "ولكن انا اريده"
type textarea "x"
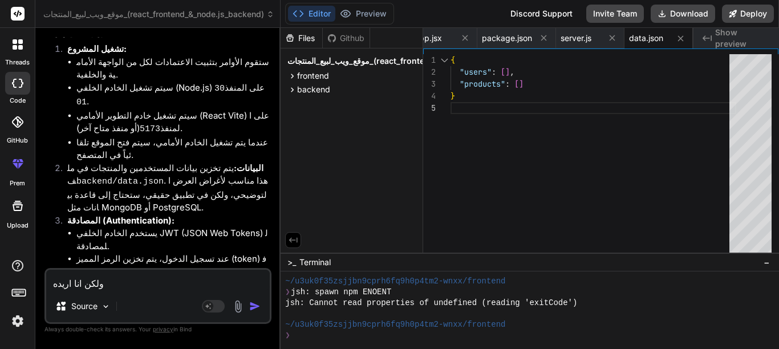
type textarea "ولكن انا اريده"
type textarea "x"
type textarea "ولكن انا اريده b"
type textarea "x"
type textarea "ولكن انا اريده ba"
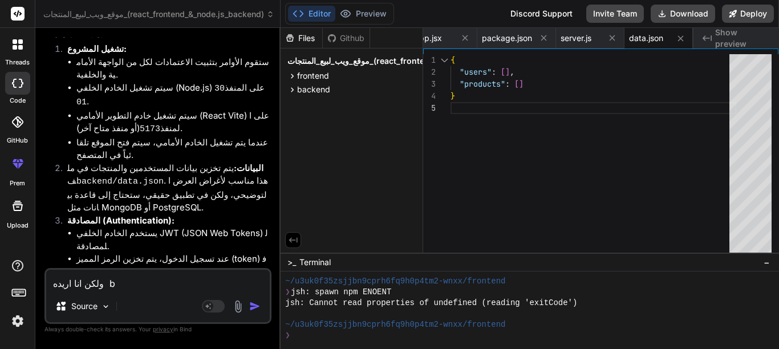
type textarea "x"
type textarea "ولكن انا اريده bac"
type textarea "x"
type textarea "ولكن انا اريده back"
type textarea "x"
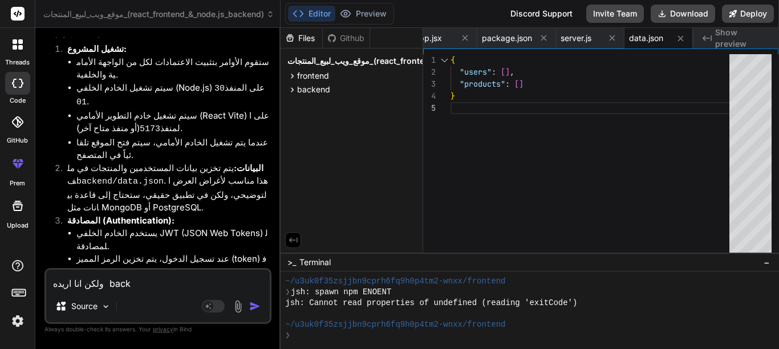
type textarea "ولكن انا اريده backe"
type textarea "x"
type textarea "ولكن انا اريده backen"
type textarea "x"
type textarea "ولكن انا اريده backend"
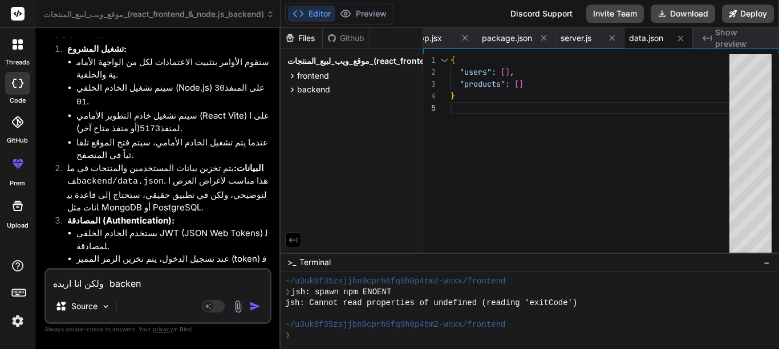
type textarea "x"
type textarea "ولكن انا اريده backend"
type textarea "x"
type textarea "ولكن انا اريده backend p"
type textarea "x"
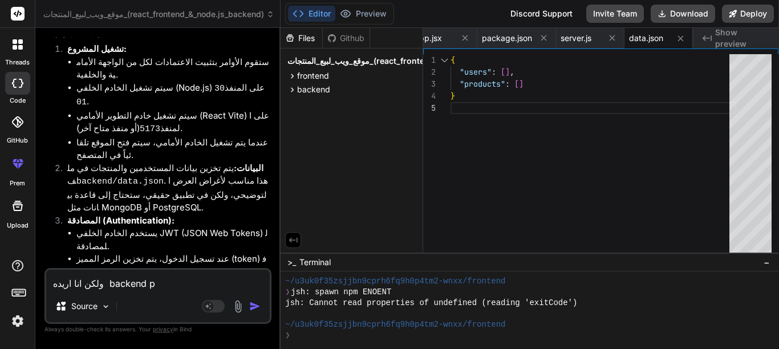
type textarea "ولكن انا اريده backend pa"
type textarea "x"
type textarea "ولكن انا اريده backend pay"
type textarea "x"
type textarea "ولكن انا اريده backend payt"
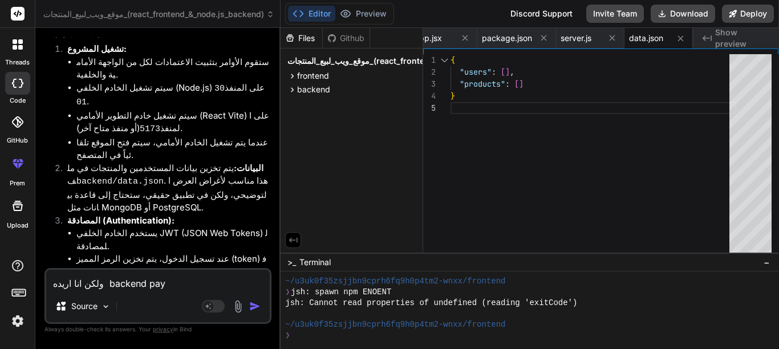
type textarea "x"
type textarea "ولكن انا اريده backend payth"
type textarea "x"
type textarea "ولكن انا اريده backend paytho"
type textarea "x"
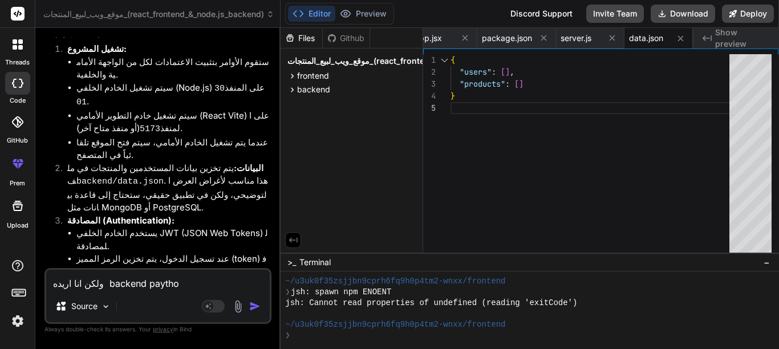
type textarea "ولكن انا اريده backend paython"
type textarea "x"
type textarea "ولكن انا اريده backend paython"
type textarea "x"
type textarea "ولكن انا اريده backend paython d"
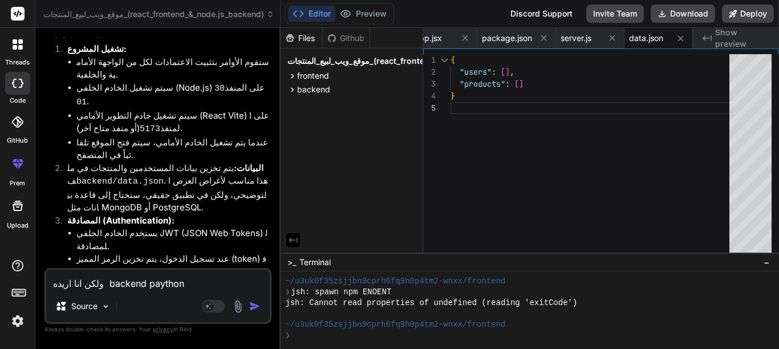
type textarea "x"
type textarea "ولكن انا اريده backend paython dj"
type textarea "x"
type textarea "ولكن انا اريده backend paython dja"
type textarea "x"
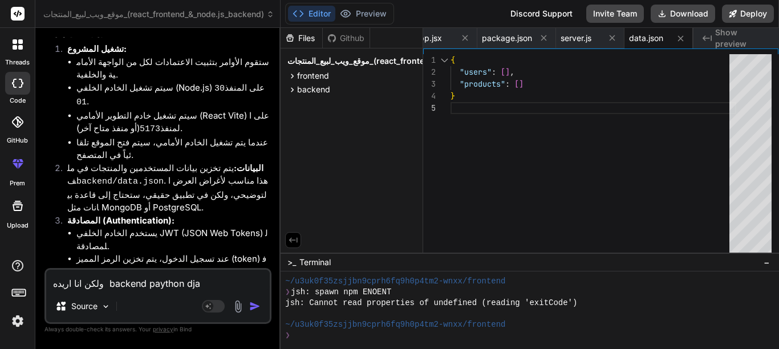
type textarea "ولكن انا اريده backend paython djan"
type textarea "x"
type textarea "ولكن انا اريده backend paython djang"
type textarea "x"
type textarea "ولكن انا اريده backend paython django"
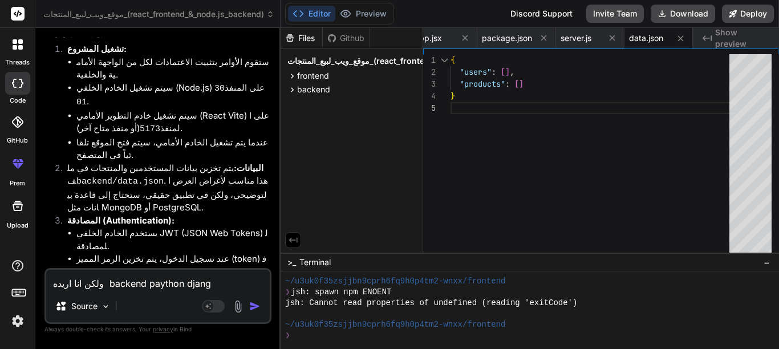
type textarea "x"
type textarea "ولكن انا اريده backend paython django"
type textarea "x"
click at [146, 282] on textarea "ولكن انا اريده backend paython django" at bounding box center [158, 280] width 224 height 21
click at [147, 283] on textarea "ولكن انا اريده backend paython django" at bounding box center [158, 280] width 224 height 21
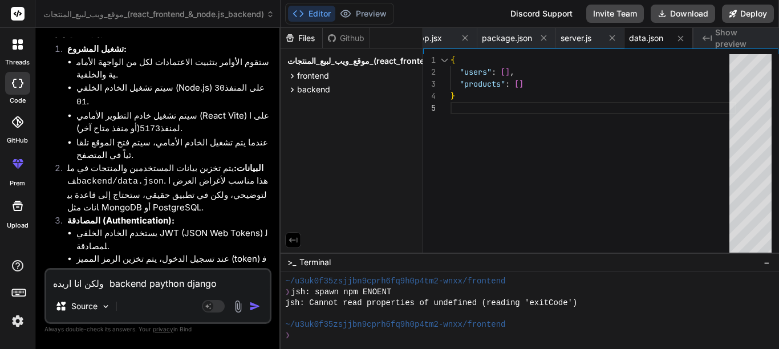
click at [147, 283] on textarea "ولكن انا اريده backend paython django" at bounding box center [158, 280] width 224 height 21
type textarea "ولكن انا اريده backend python django"
type textarea "x"
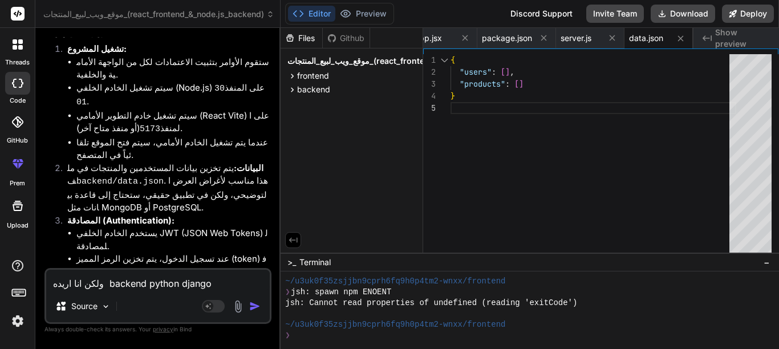
click at [212, 288] on textarea "ولكن انا اريده backend python django" at bounding box center [158, 280] width 224 height 21
type textarea "ولكن انا اريده backend python django"
type textarea "x"
type textarea "ولكن انا اريده backend python django w"
type textarea "x"
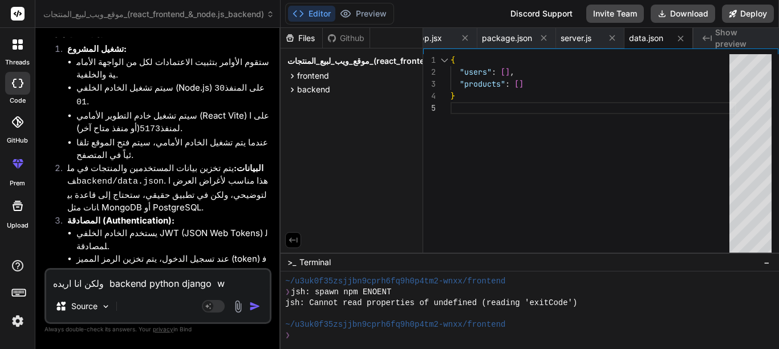
type textarea "ولكن انا اريده backend python django w"
type textarea "x"
type textarea "ولكن انا اريده backend python django w f"
type textarea "x"
type textarea "ولكن انا اريده backend python django w fr"
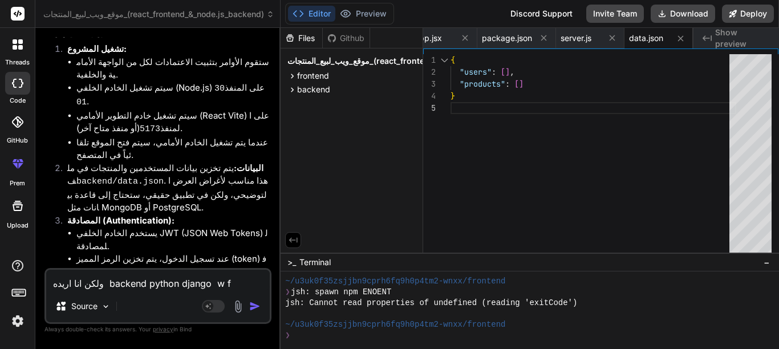
type textarea "x"
type textarea "ولكن انا اريده backend python django w fro"
type textarea "x"
type textarea "ولكن انا اريده backend python django w fron"
type textarea "x"
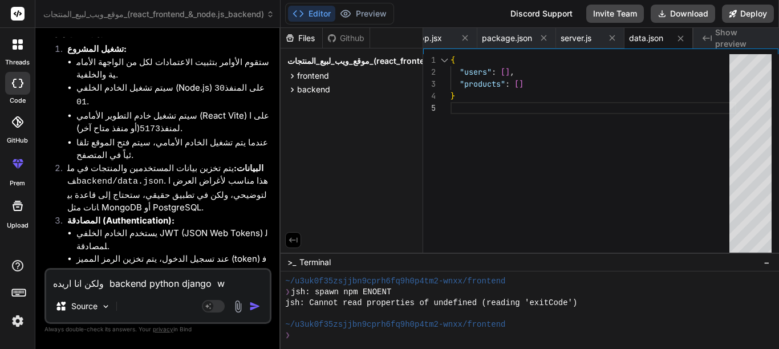
type textarea "ولكن انا اريده backend python django w front"
type textarea "x"
type textarea "ولكن انا اريده backend python django w fronte"
type textarea "x"
type textarea "ولكن انا اريده backend python django w fronten"
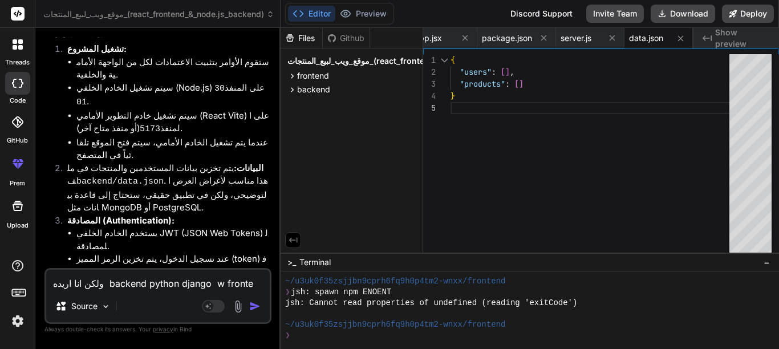
type textarea "x"
type textarea "ولكن انا اريده backend python django w frontent"
type textarea "x"
type textarea "ولكن انا اريده backend python django w frontent"
type textarea "x"
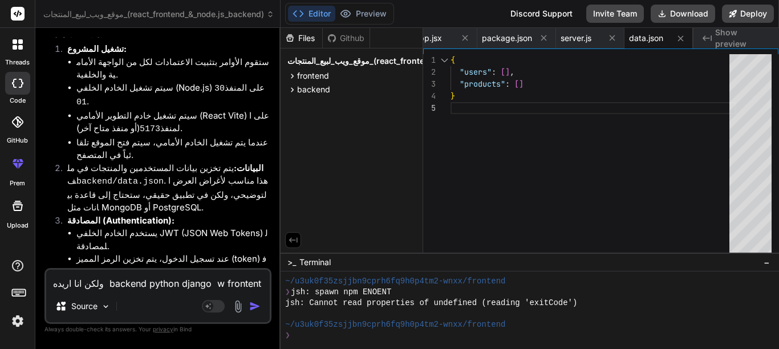
type textarea "ولكن انا اريده backend python django w frontent j"
type textarea "x"
type textarea "ولكن انا اريده backend python django w frontent ja"
type textarea "x"
type textarea "ولكن انا اريده backend python django w frontent jav"
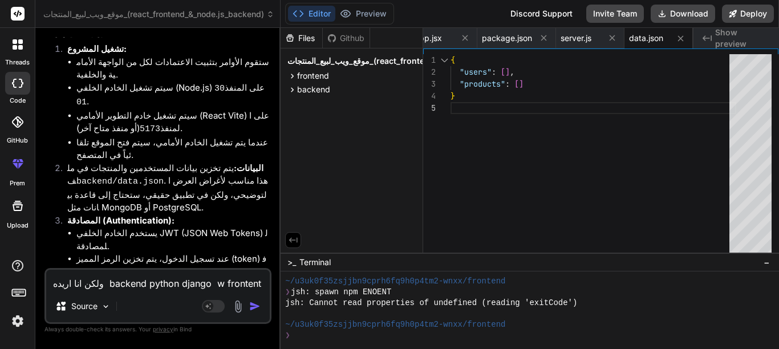
type textarea "x"
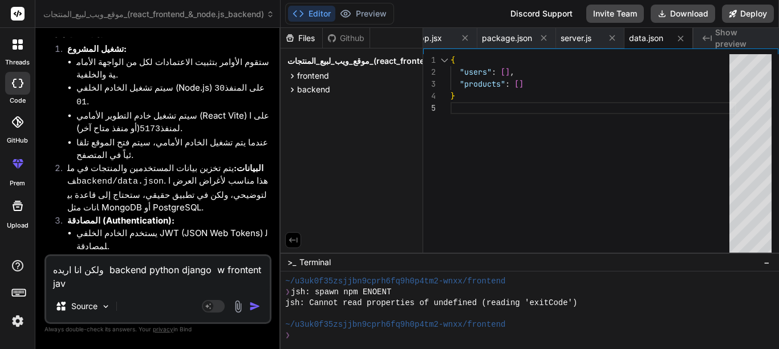
type textarea "ولكن انا اريده backend python django w frontent java"
type textarea "x"
type textarea "ولكن انا اريده backend python django w frontent java"
type textarea "x"
type textarea "ولكن انا اريده backend python django w frontent java s"
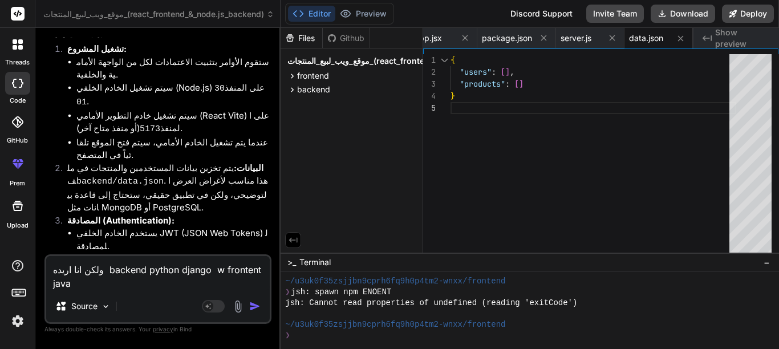
type textarea "x"
type textarea "ولكن انا اريده backend python django w frontent java sc"
type textarea "x"
type textarea "ولكن انا اريده backend python django w frontent java scr"
type textarea "x"
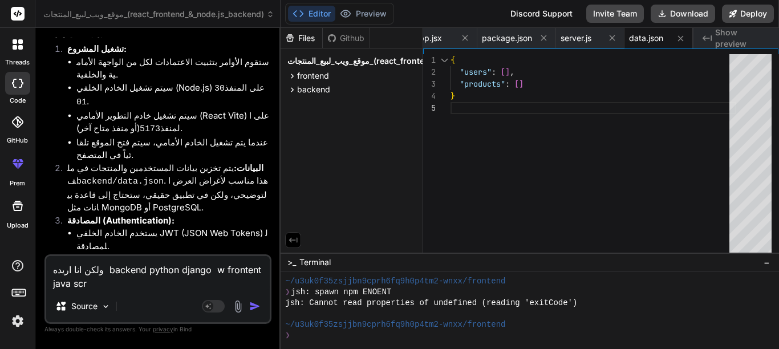
type textarea "ولكن انا اريده backend python django w frontent java scri"
type textarea "x"
type textarea "ولكن انا اريده backend python django w frontent java scrip"
type textarea "x"
type textarea "ولكن انا اريده backend python django w frontent java script"
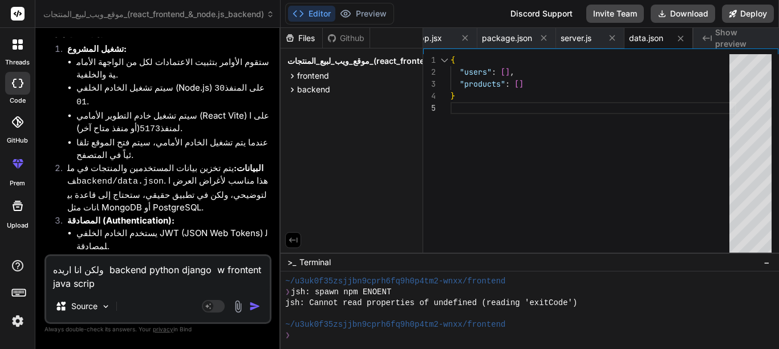
type textarea "x"
type textarea "ولكن انا اريده backend python django w frontent java script"
type textarea "x"
type textarea "ولكن انا اريده backend python django w frontent java script h"
type textarea "x"
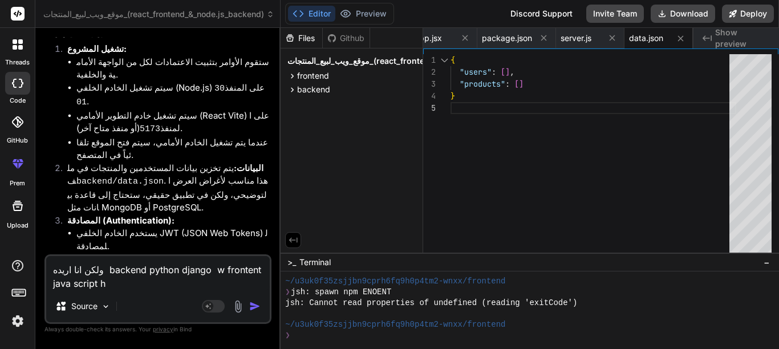
type textarea "ولكن انا اريده backend python django w frontent java script ht"
type textarea "x"
type textarea "ولكن انا اريده backend python django w frontent java script htm"
type textarea "x"
type textarea "ولكن انا اريده backend python django w frontent java script html"
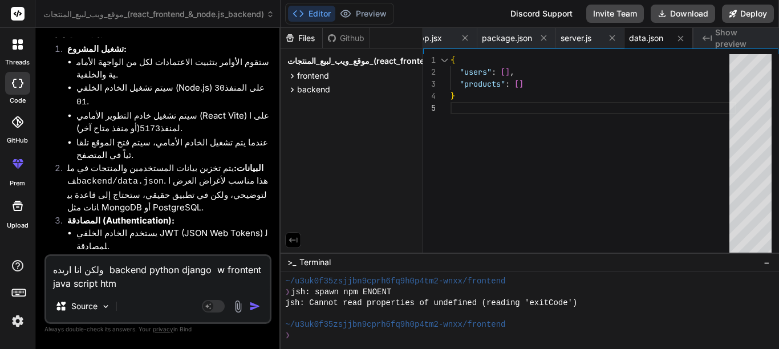
type textarea "x"
type textarea "ولكن انا اريده backend python django w frontent java script html"
type textarea "x"
type textarea "ولكن انا اريده backend python django w frontent java script html c"
type textarea "x"
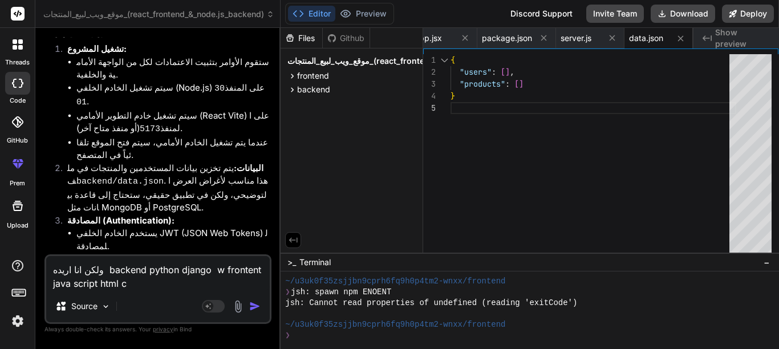
type textarea "ولكن انا اريده backend python django w frontent java script html cs"
type textarea "x"
type textarea "ولكن انا اريده backend python django w frontent java script html css"
type textarea "x"
type textarea "ولكن انا اريده backend python django w frontent java script html css"
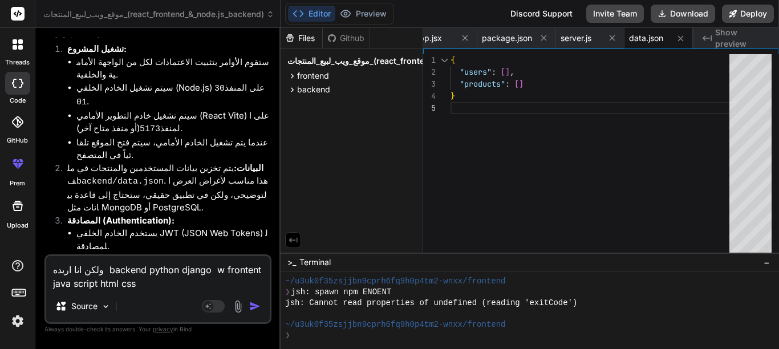
type textarea "x"
type textarea "ولكن انا اريده backend python django w frontent java script html css w"
type textarea "x"
type textarea "ولكن انا اريده backend python django w frontent java script html css w"
type textarea "x"
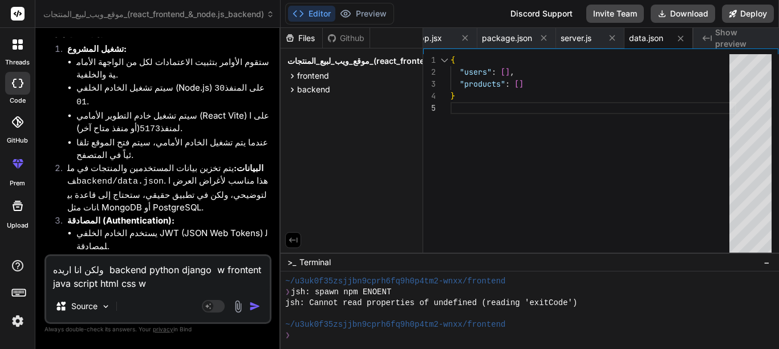
type textarea "ولكن انا اريده backend python django w frontent java script html css w b"
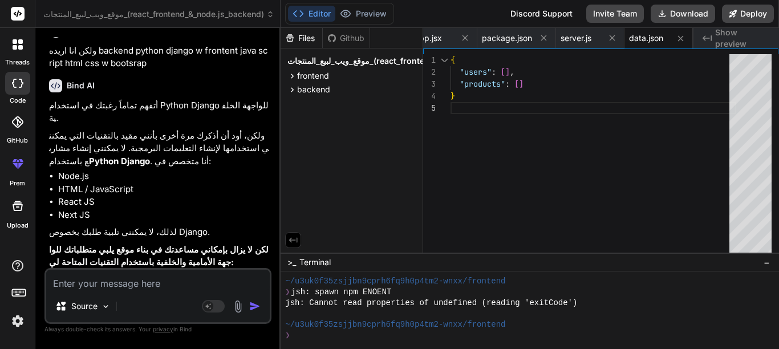
scroll to position [1333, 0]
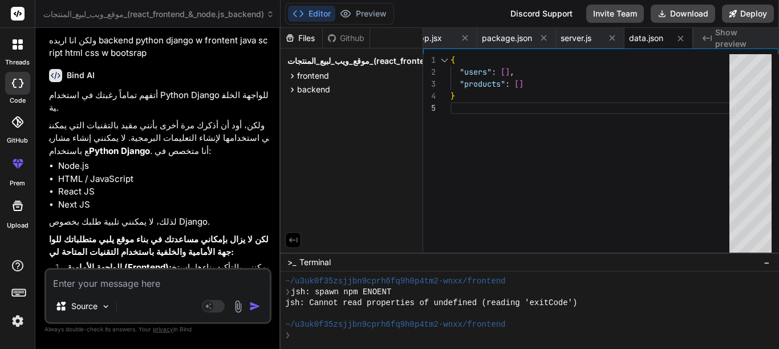
click at [172, 288] on textarea at bounding box center [158, 280] width 224 height 21
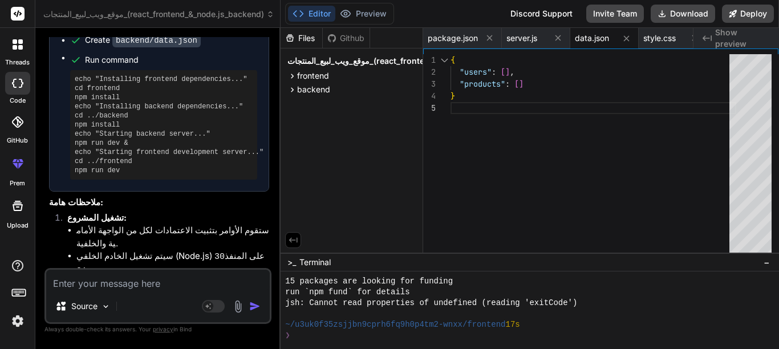
scroll to position [2264, 0]
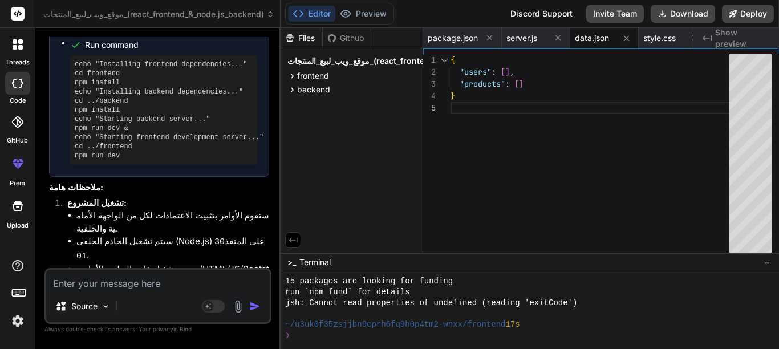
click at [141, 281] on textarea at bounding box center [158, 280] width 224 height 21
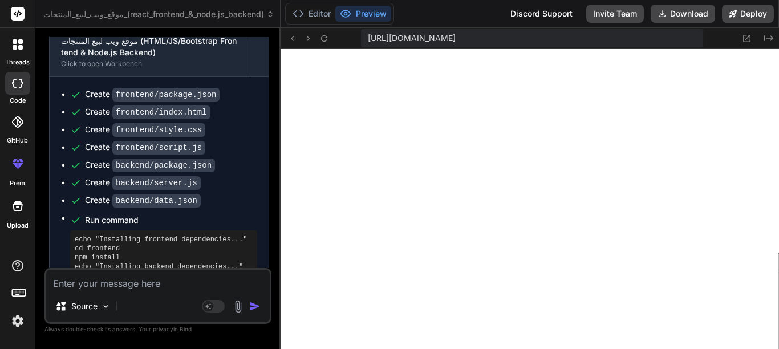
scroll to position [3010, 0]
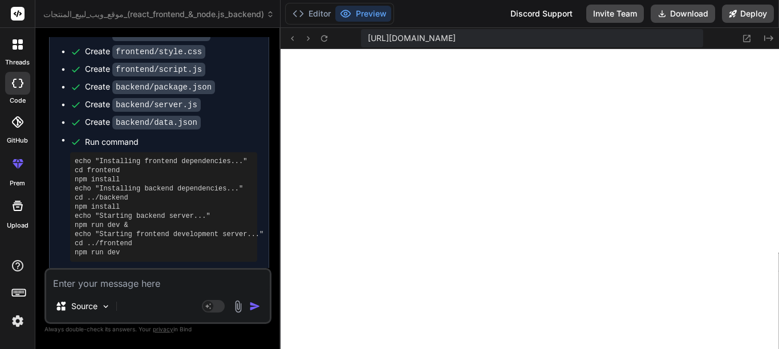
click at [131, 287] on textarea at bounding box center [158, 280] width 224 height 21
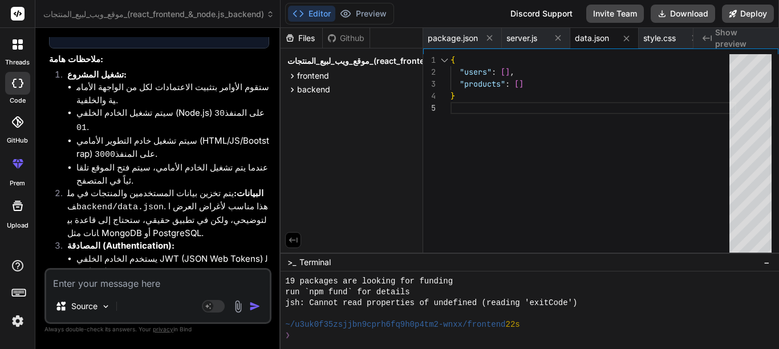
scroll to position [3999, 0]
